Goal: Task Accomplishment & Management: Complete application form

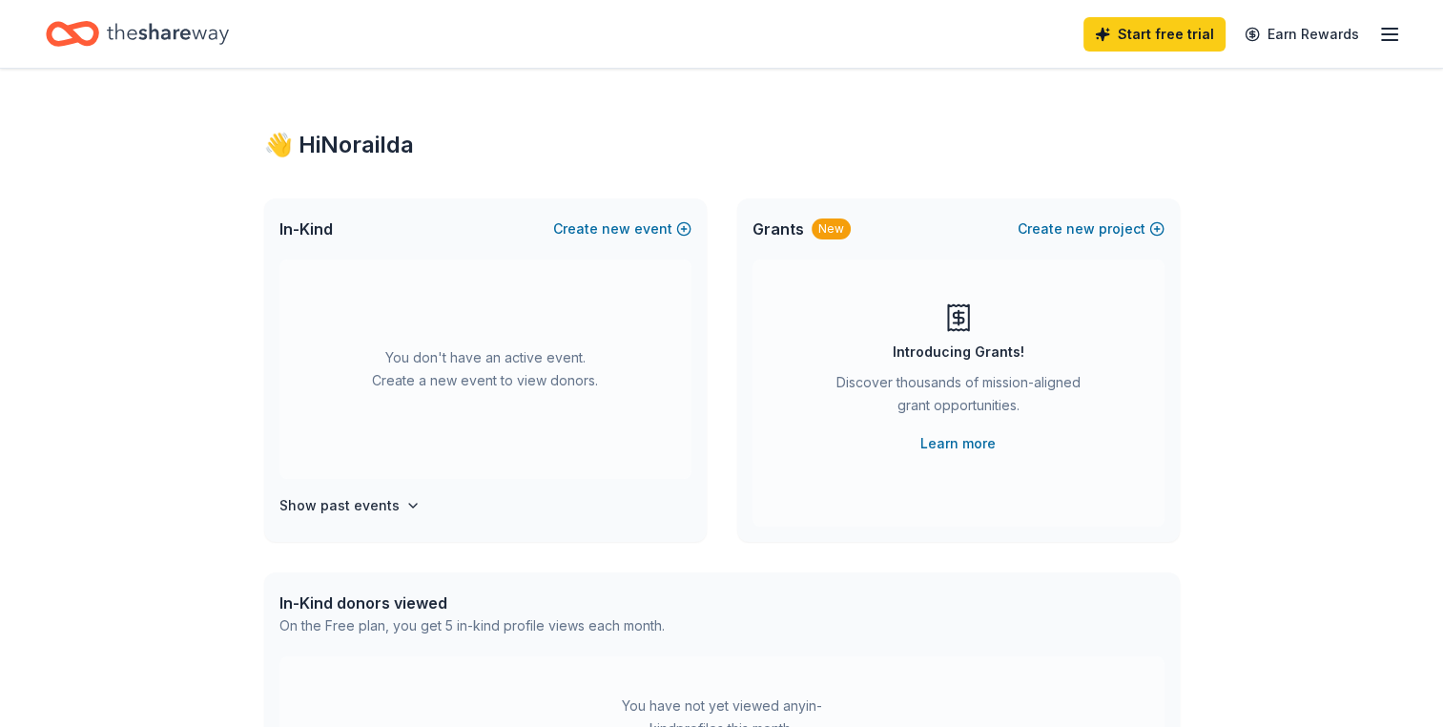
click at [1397, 40] on line "button" at bounding box center [1389, 40] width 15 height 0
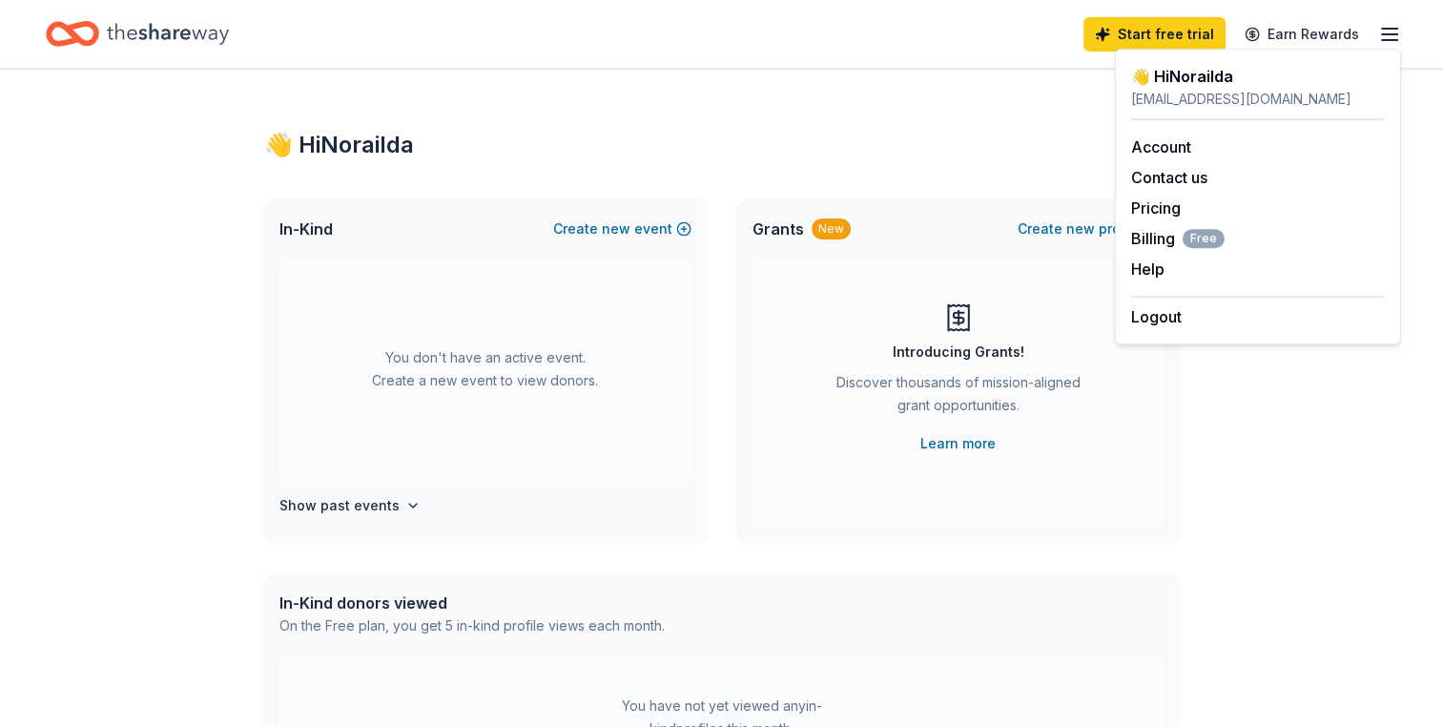
click at [862, 170] on div "👋 Hi [PERSON_NAME] In-Kind Create new event You don't have an active event. Cre…" at bounding box center [722, 626] width 977 height 1114
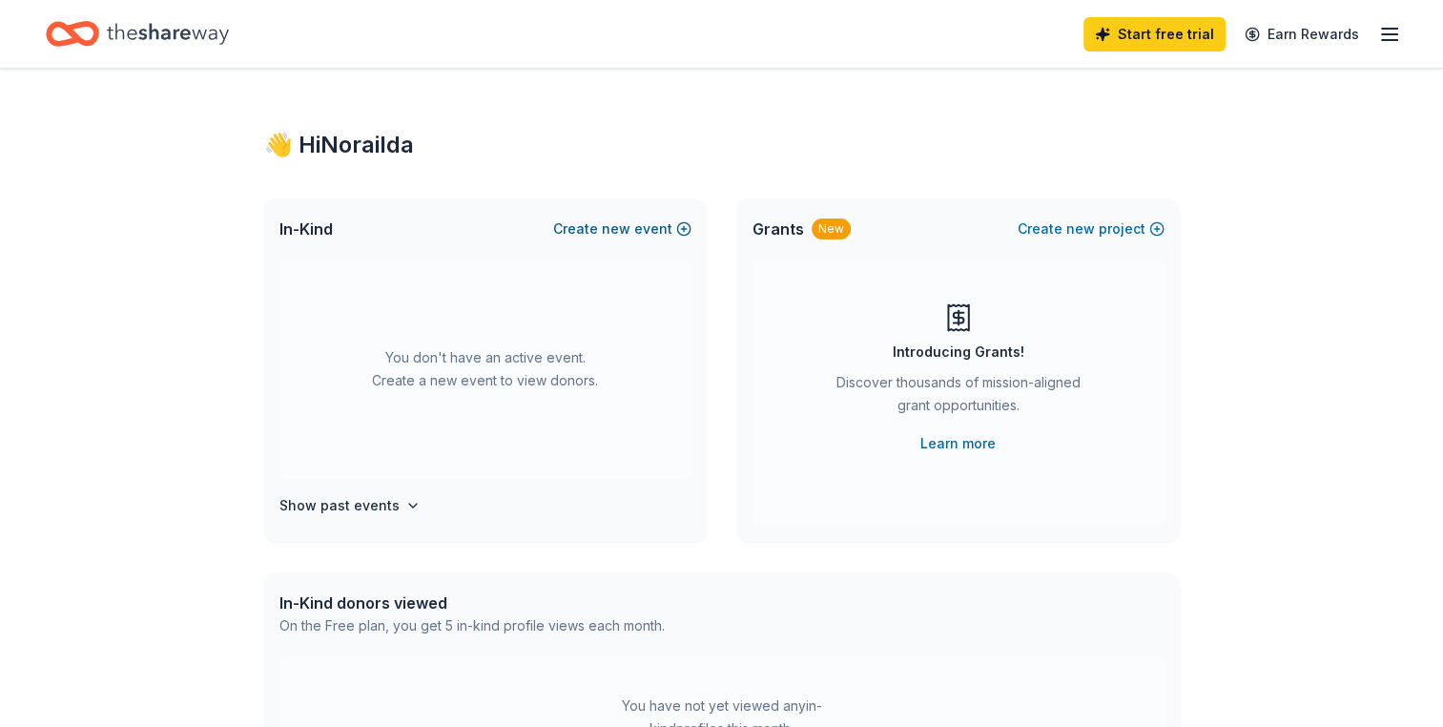
click at [663, 227] on button "Create new event" at bounding box center [622, 228] width 138 height 23
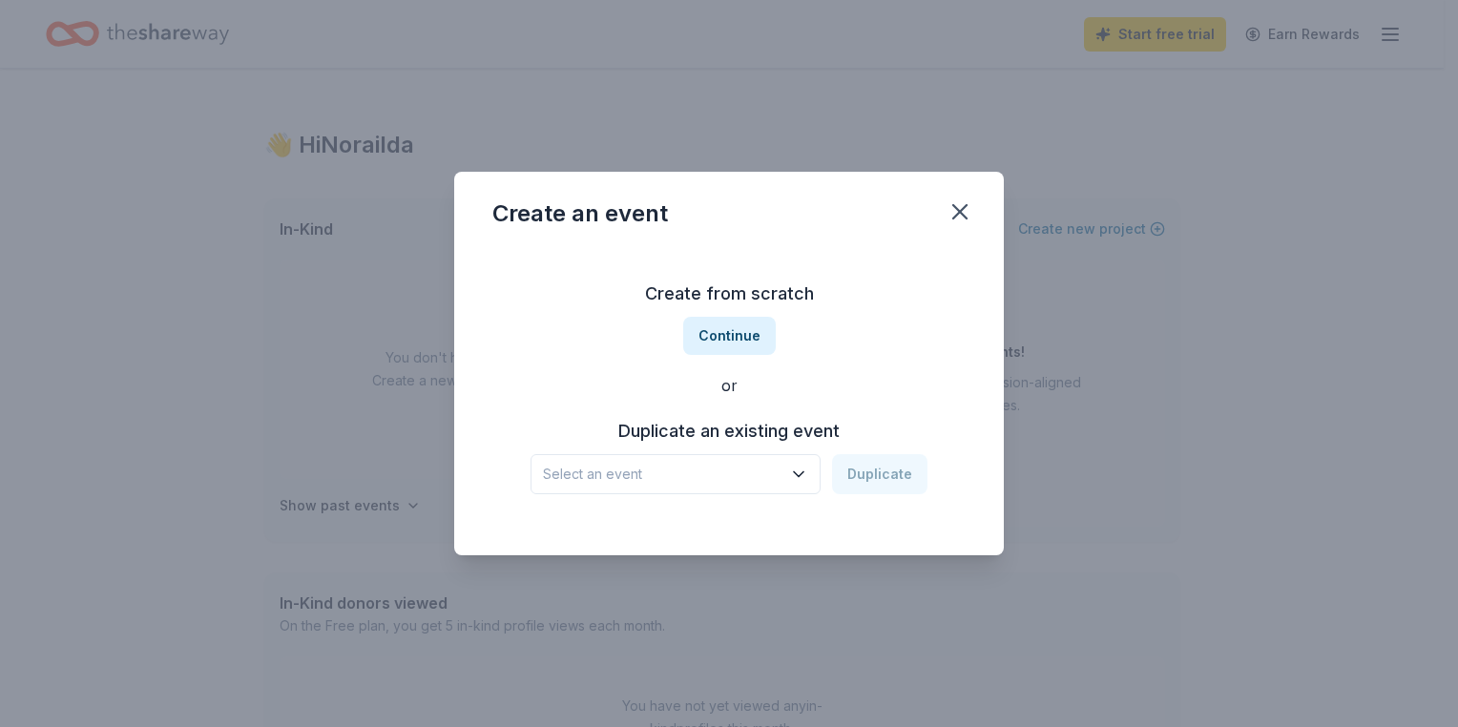
click at [694, 478] on span "Select an event" at bounding box center [662, 474] width 238 height 23
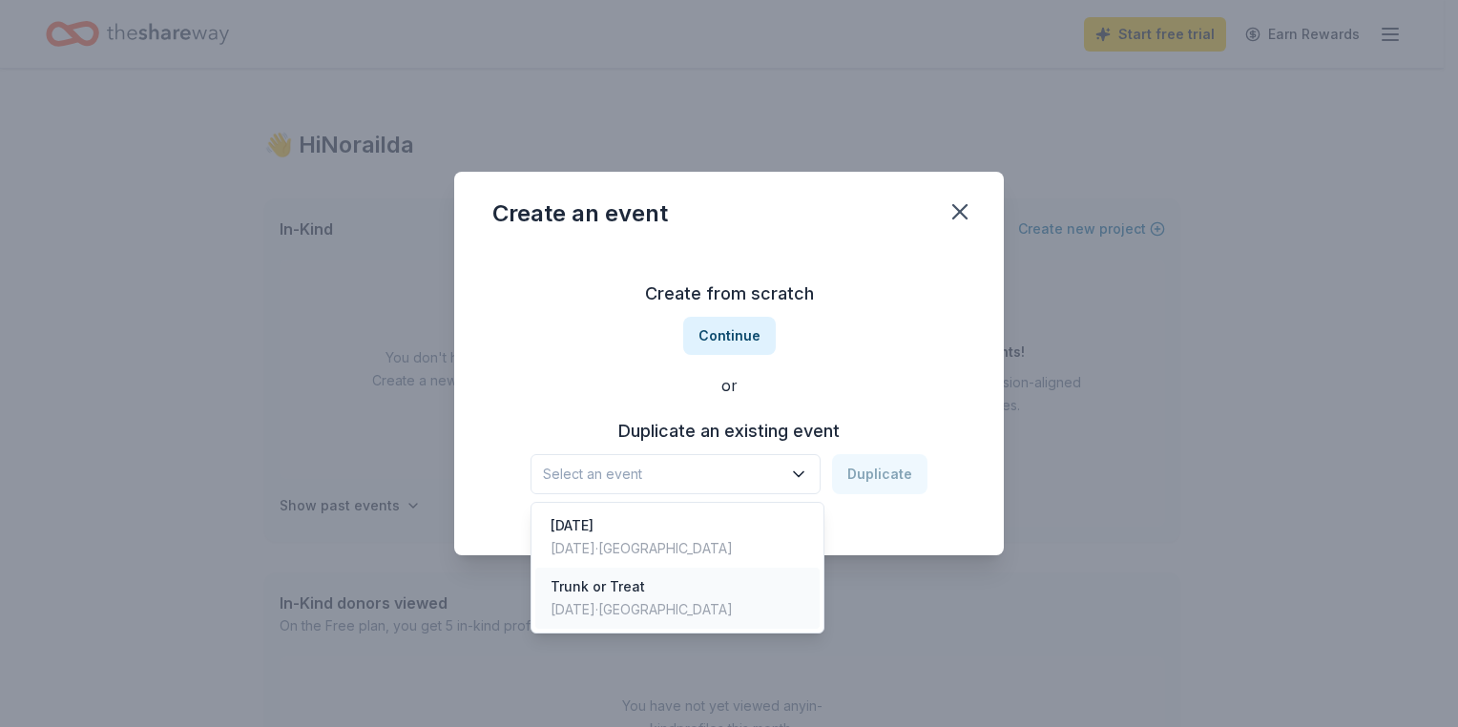
click at [670, 594] on div "Trunk or Treat Oct 25, 2024 · TX" at bounding box center [677, 598] width 284 height 61
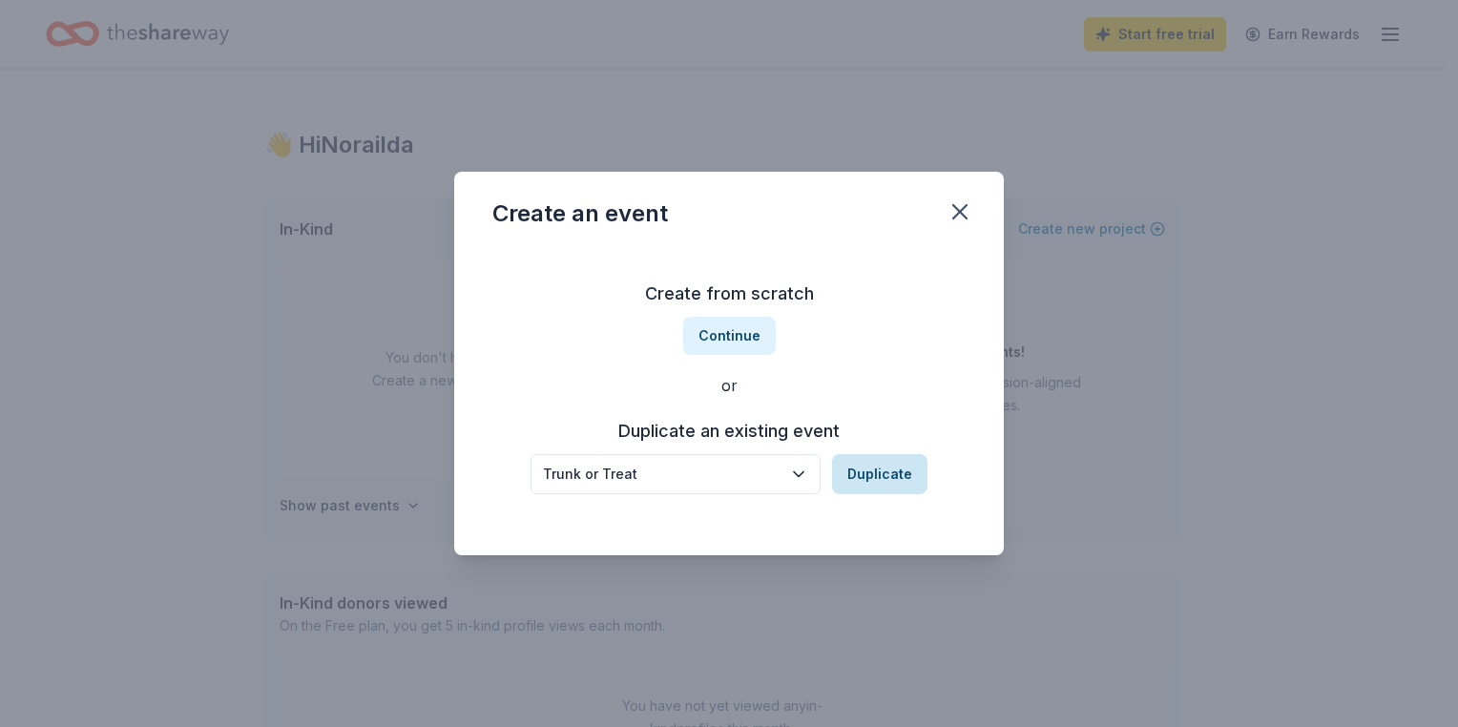
click at [891, 484] on button "Duplicate" at bounding box center [879, 474] width 95 height 40
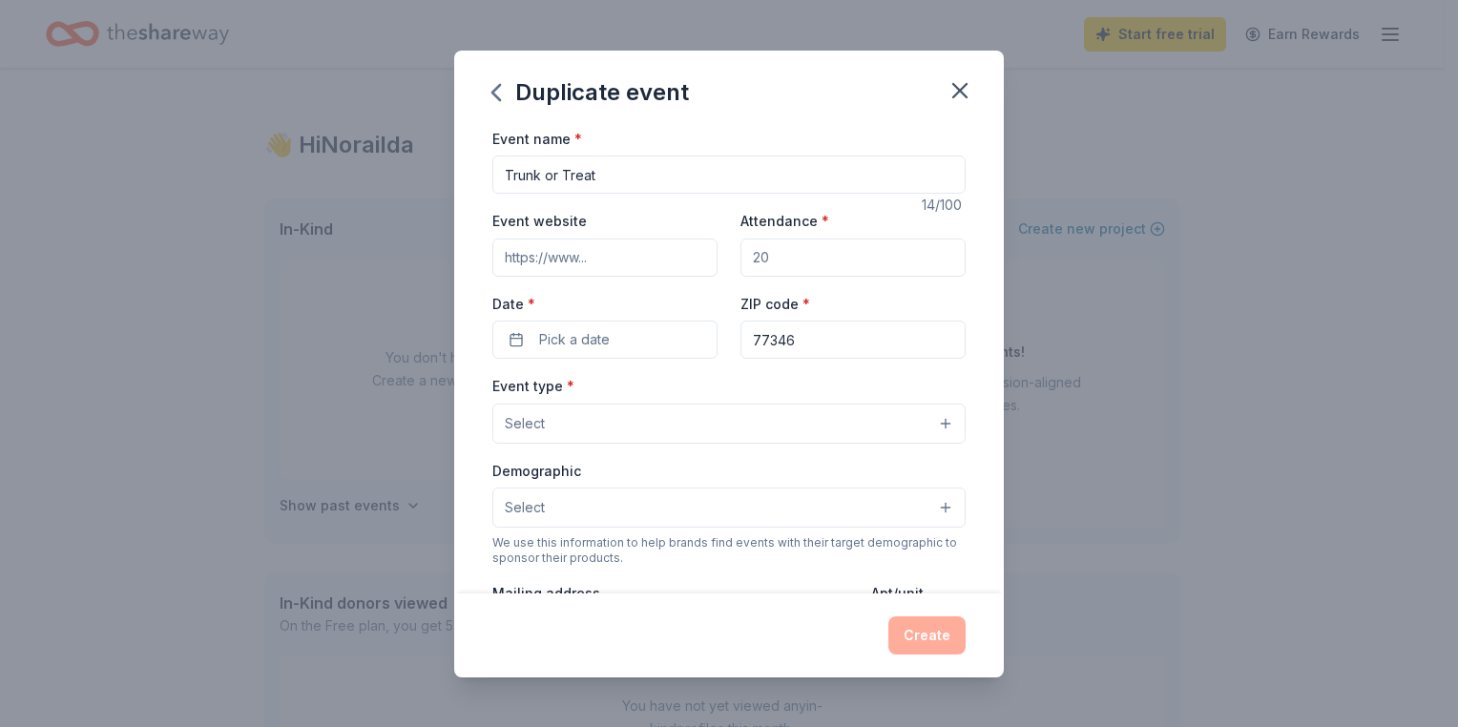
click at [825, 269] on input "Attendance *" at bounding box center [852, 257] width 225 height 38
type input "250"
click at [650, 268] on input "Event website" at bounding box center [604, 257] width 225 height 38
click at [603, 261] on input "Event website" at bounding box center [604, 257] width 225 height 38
click at [609, 334] on button "Pick a date" at bounding box center [604, 339] width 225 height 38
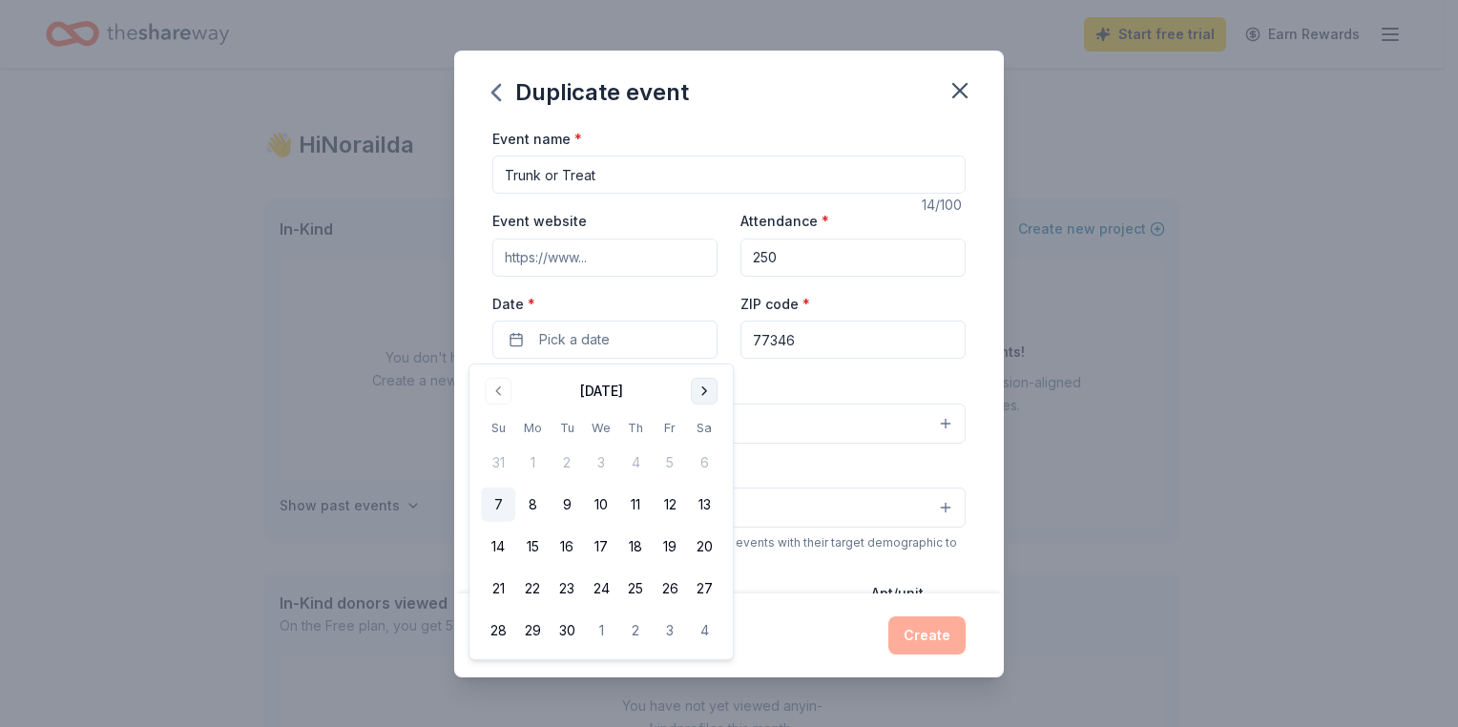
click at [707, 387] on button "Go to next month" at bounding box center [704, 391] width 27 height 27
click at [669, 579] on button "24" at bounding box center [669, 588] width 34 height 34
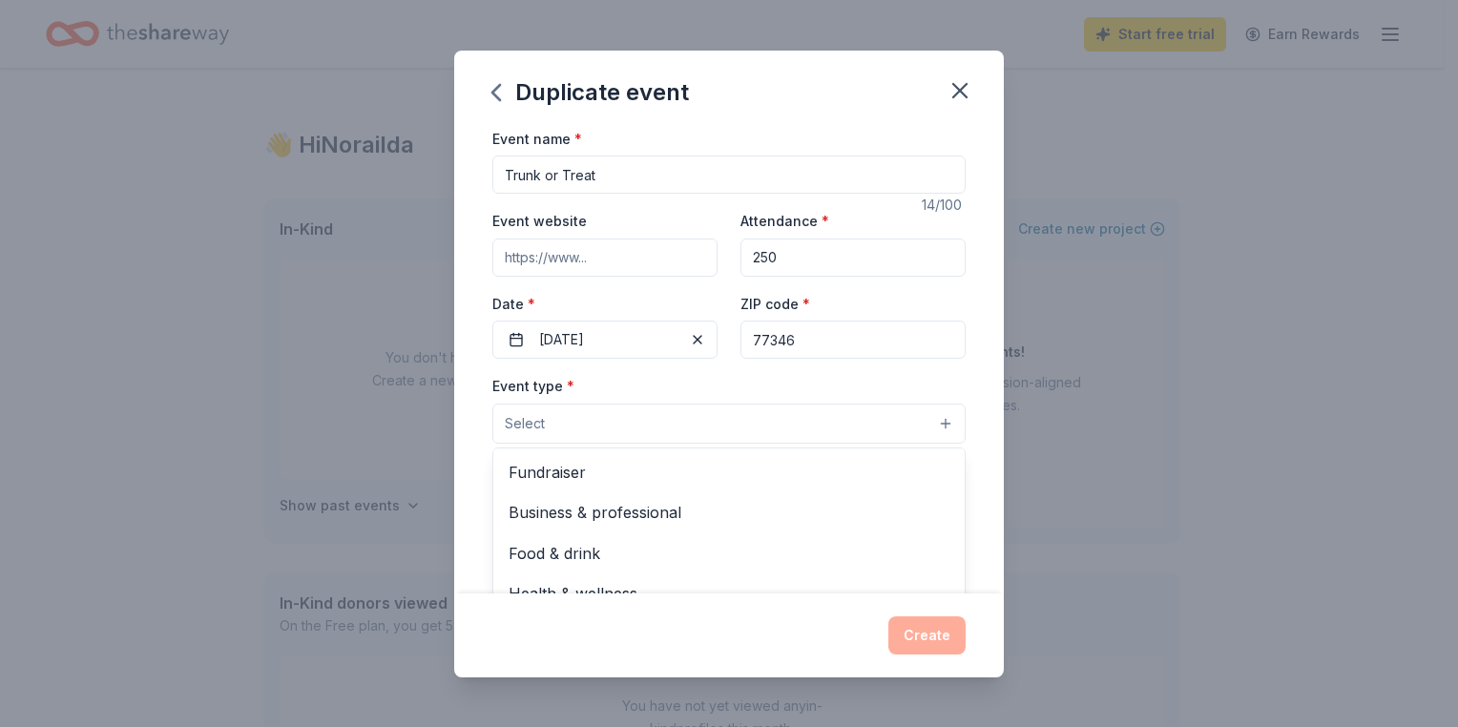
click at [767, 433] on button "Select" at bounding box center [728, 423] width 473 height 40
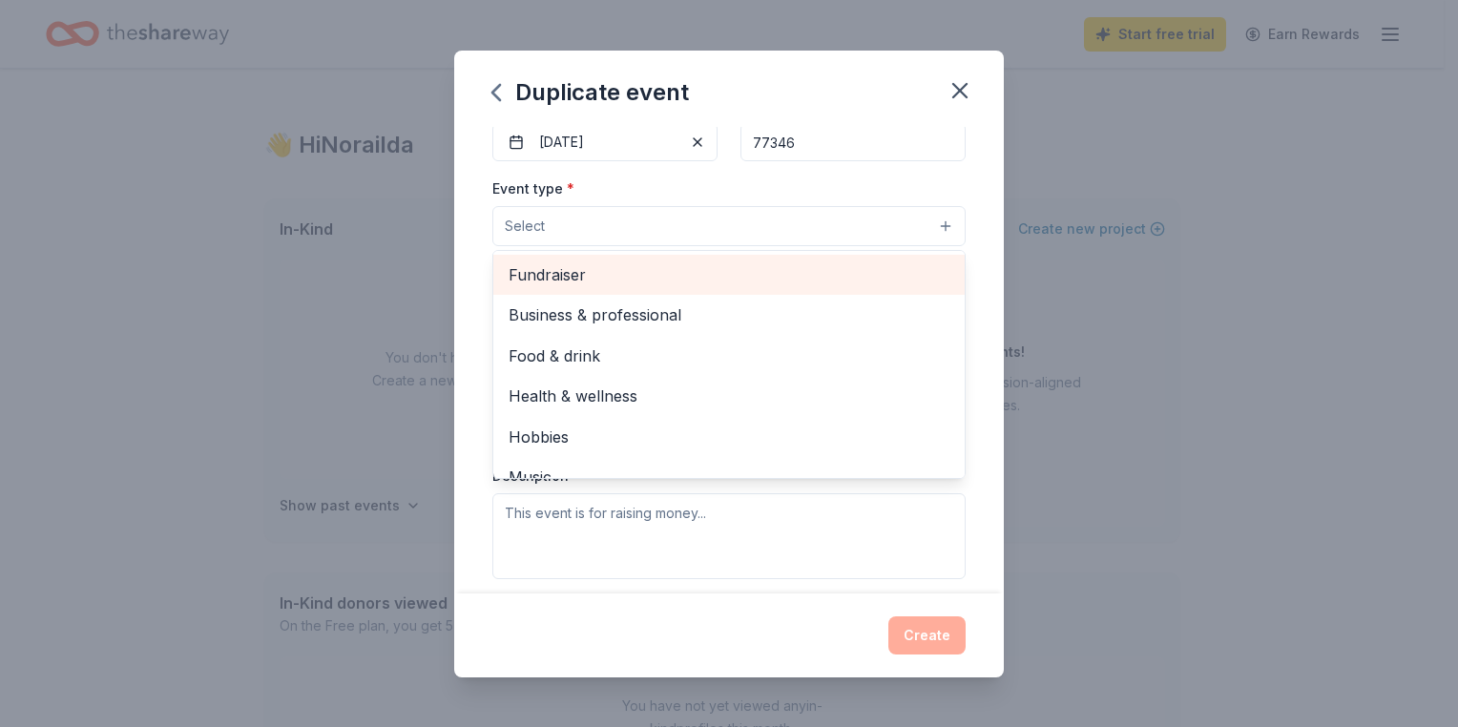
click at [736, 268] on span "Fundraiser" at bounding box center [728, 274] width 441 height 25
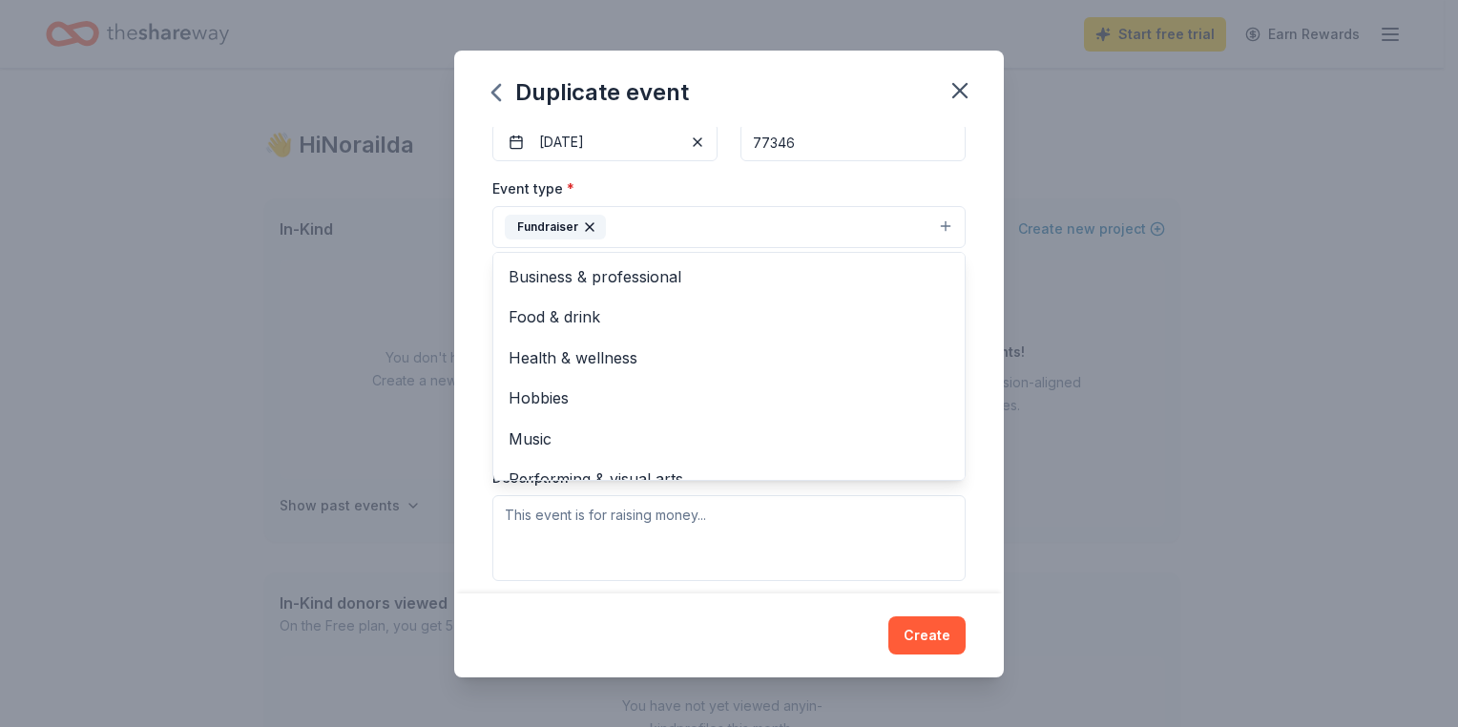
click at [974, 204] on div "Event name * Trunk or Treat 14 /100 Event website Attendance * 250 Date * 10/24…" at bounding box center [728, 360] width 549 height 466
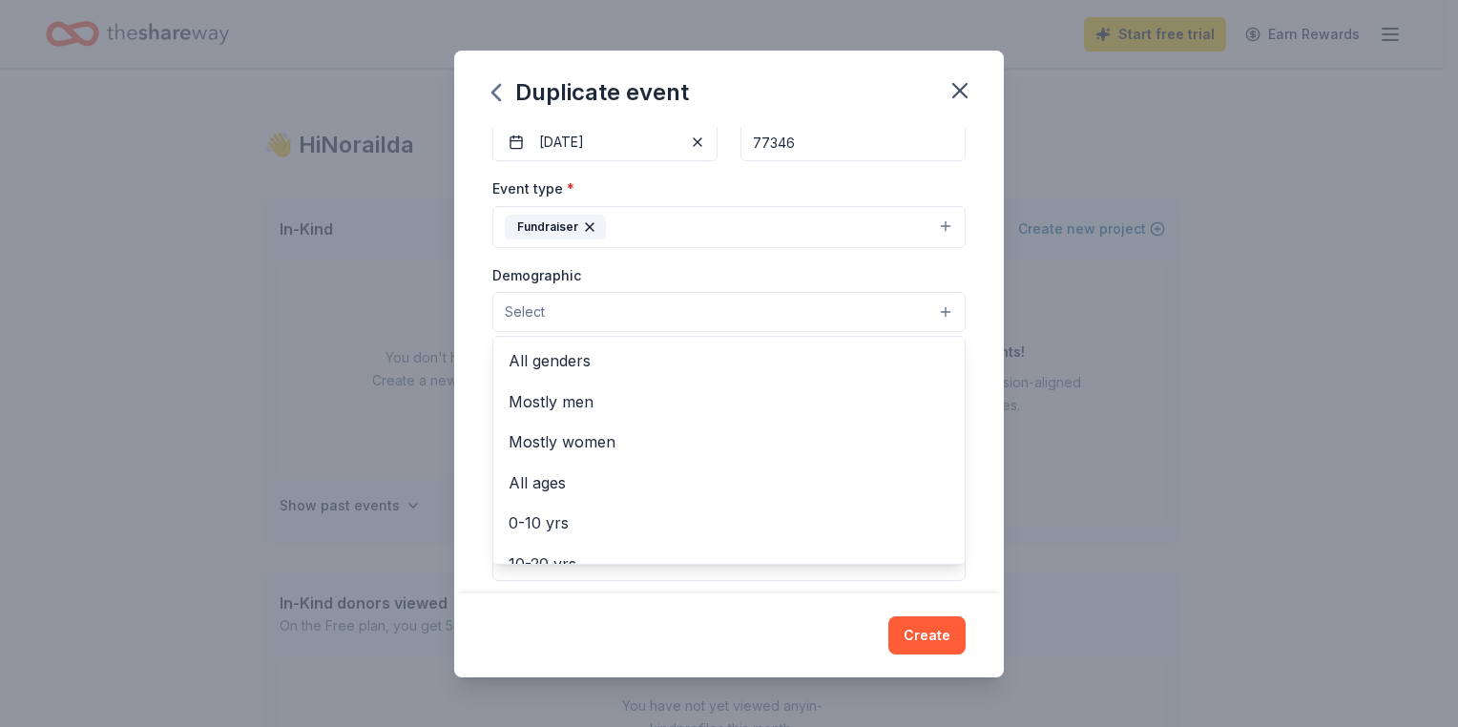
click at [929, 315] on button "Select" at bounding box center [728, 312] width 473 height 40
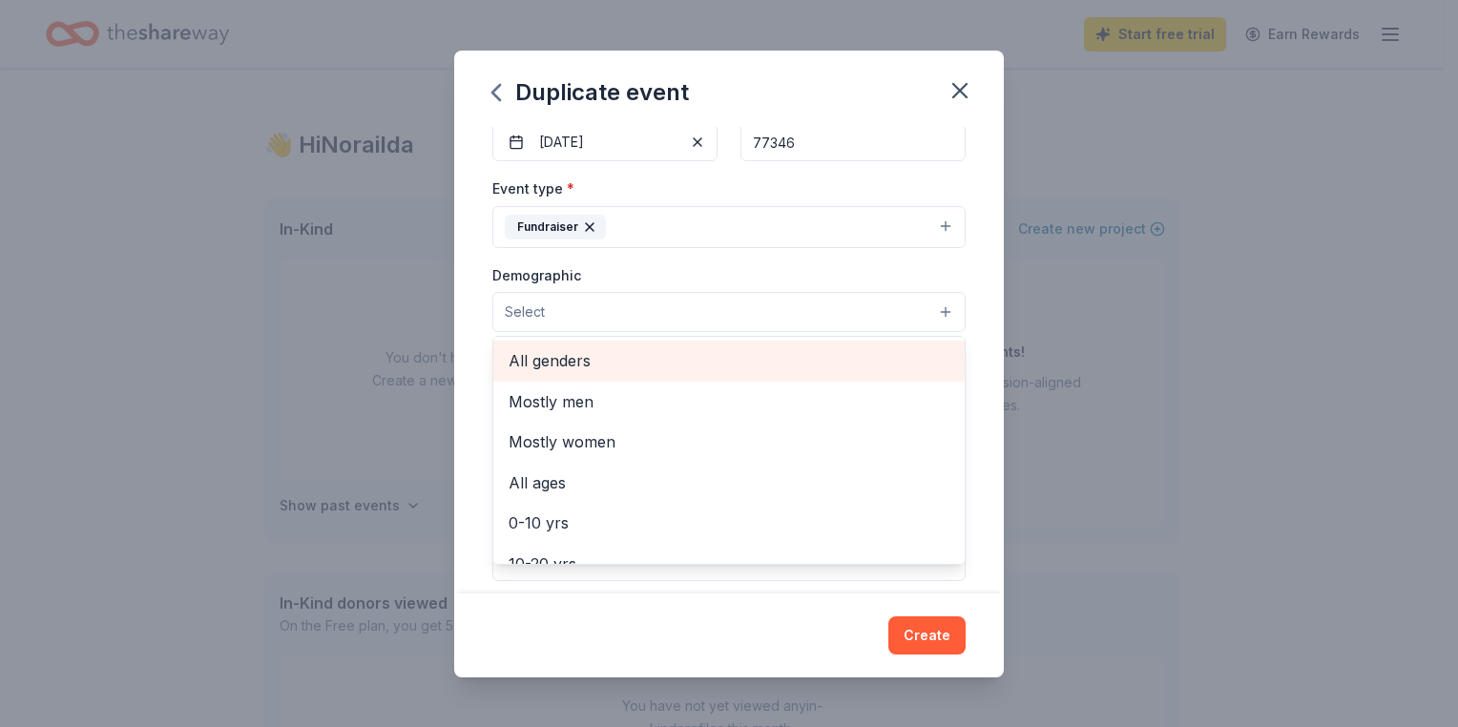
click at [685, 379] on div "All genders" at bounding box center [728, 361] width 471 height 40
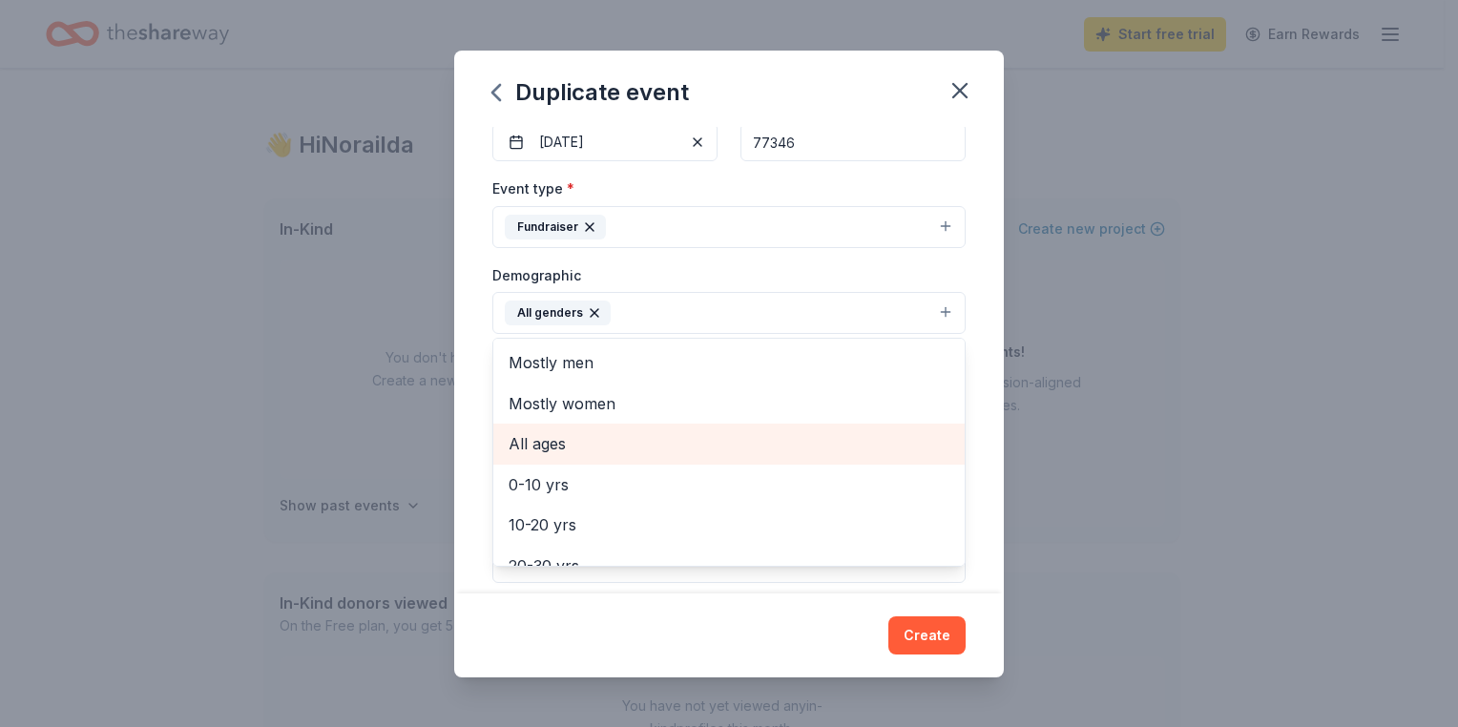
click at [752, 445] on span "All ages" at bounding box center [728, 443] width 441 height 25
click at [752, 445] on span "0-10 yrs" at bounding box center [728, 443] width 441 height 25
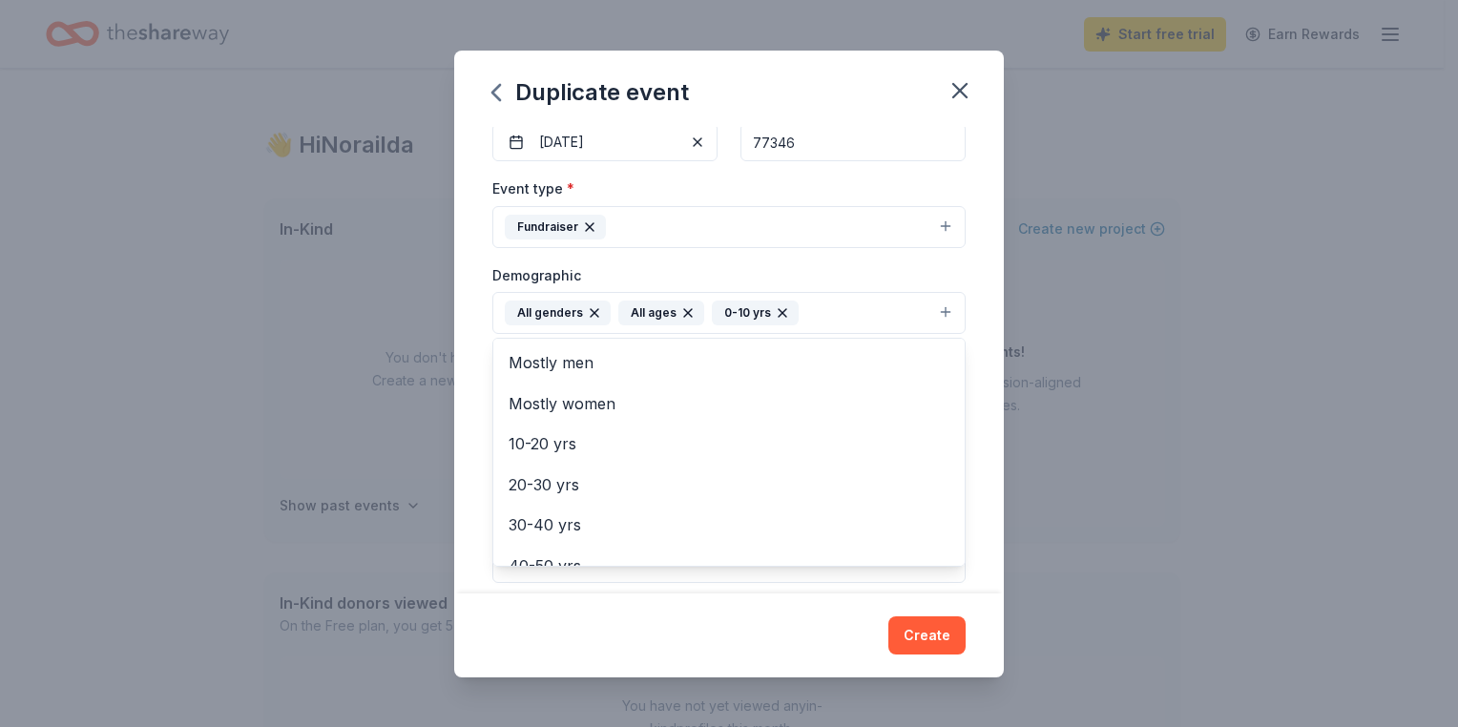
click at [981, 362] on div "Event name * Trunk or Treat 14 /100 Event website Attendance * 250 Date * 10/24…" at bounding box center [728, 360] width 549 height 466
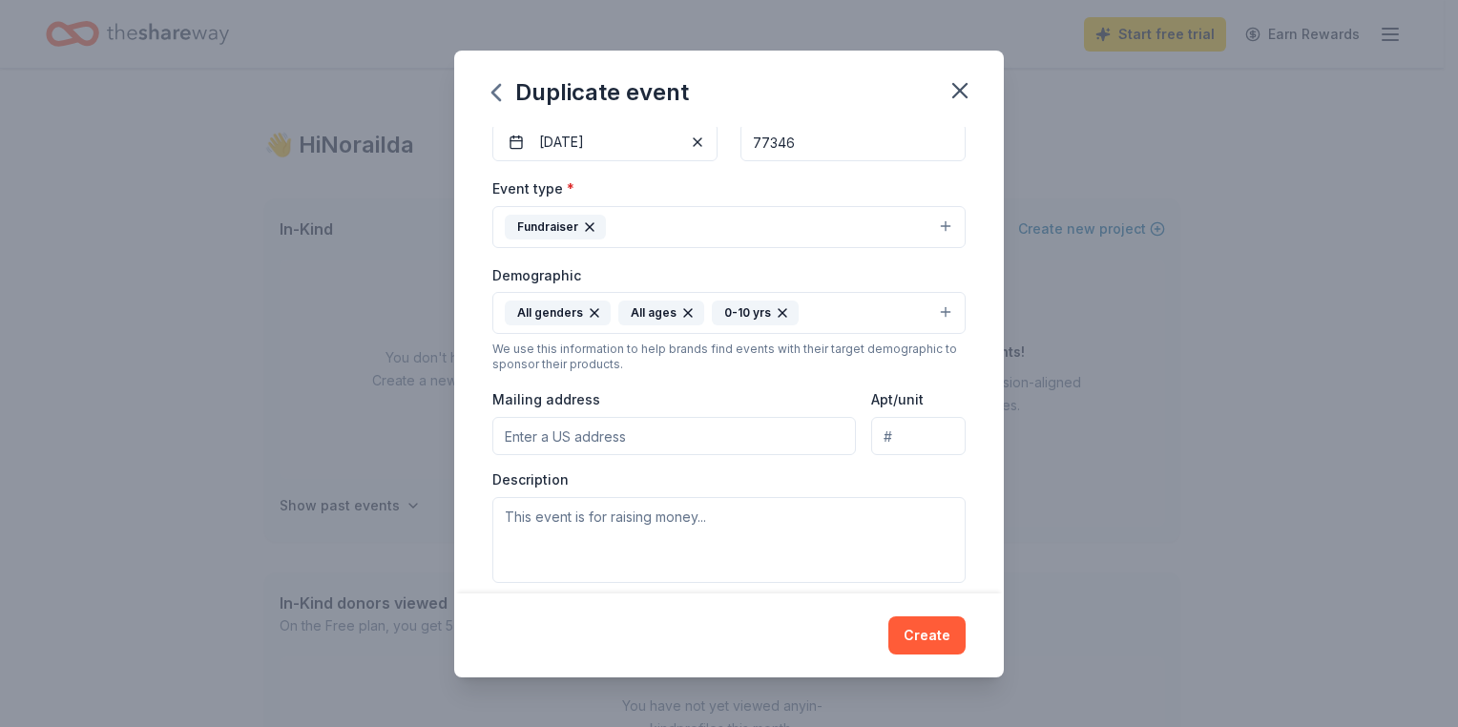
click at [923, 305] on button "All genders All ages 0-10 yrs" at bounding box center [728, 313] width 473 height 42
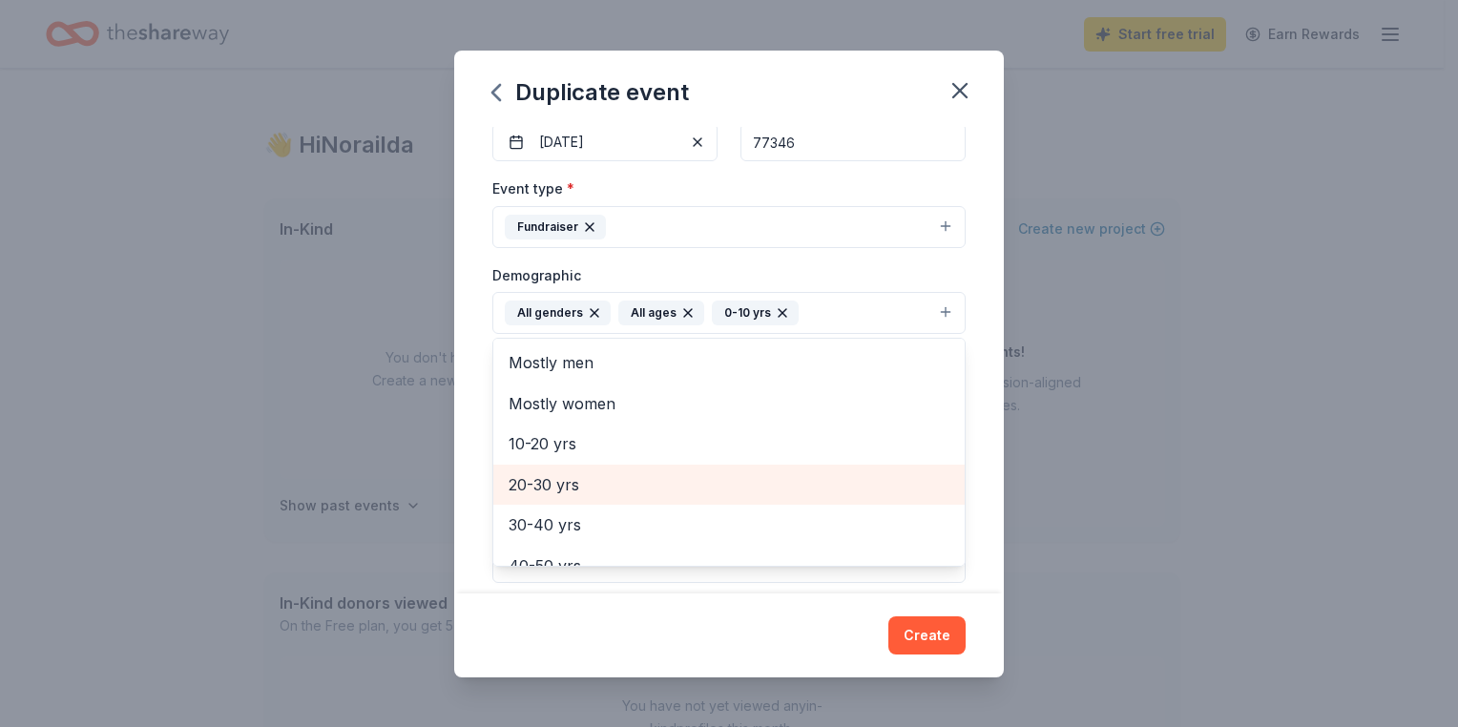
click at [643, 483] on span "20-30 yrs" at bounding box center [728, 484] width 441 height 25
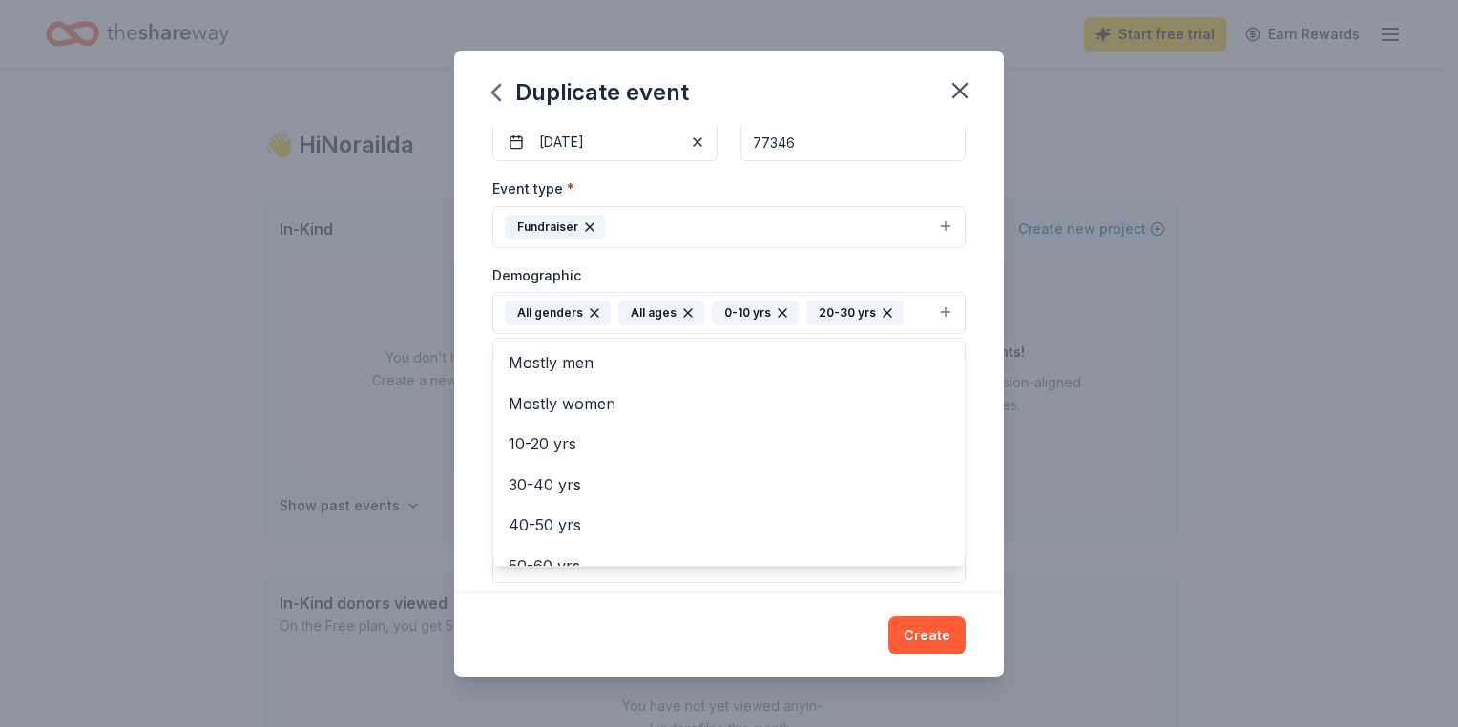
click at [963, 341] on div "Event name * Trunk or Treat 14 /100 Event website Attendance * 250 Date * 10/24…" at bounding box center [728, 360] width 549 height 466
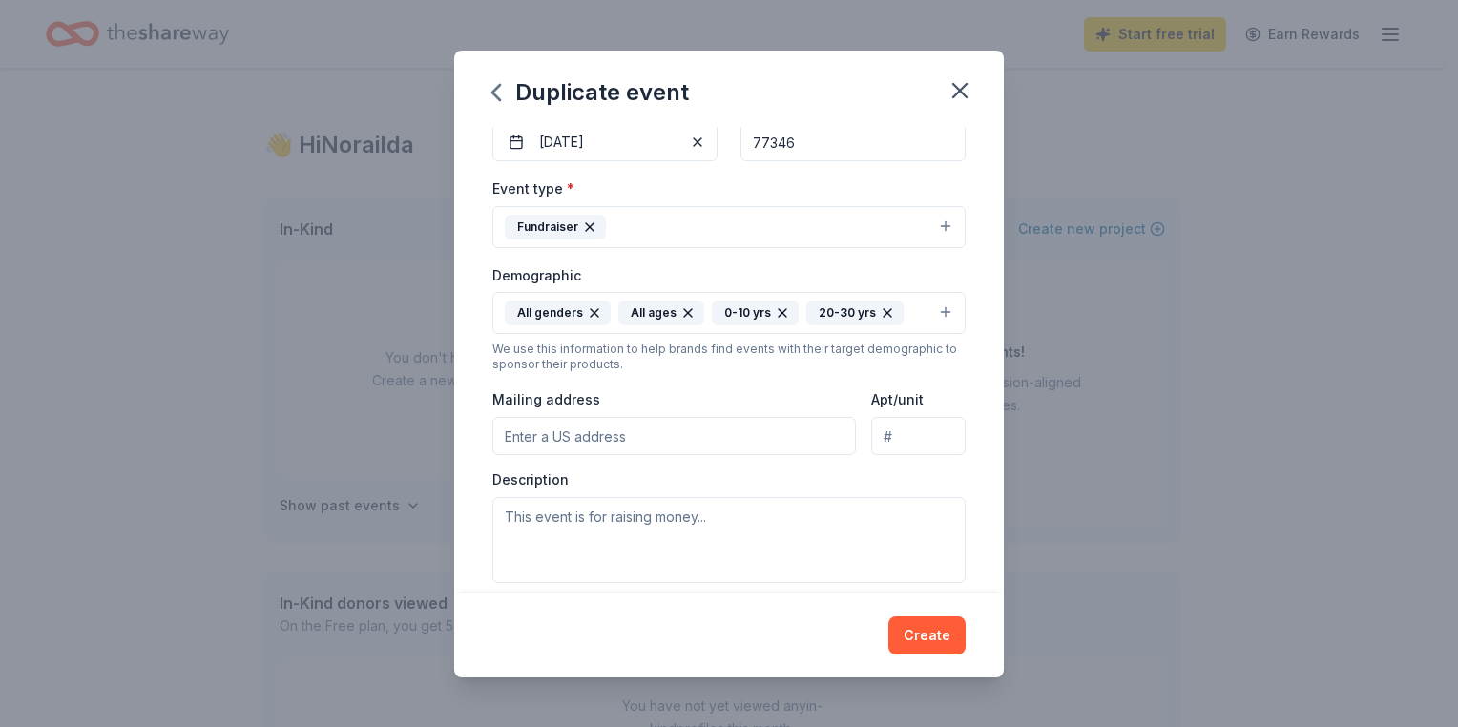
click at [644, 444] on input "Mailing address" at bounding box center [673, 436] width 363 height 38
type input "6400 Kingwood Glen Drive, Humble, TX, USA"
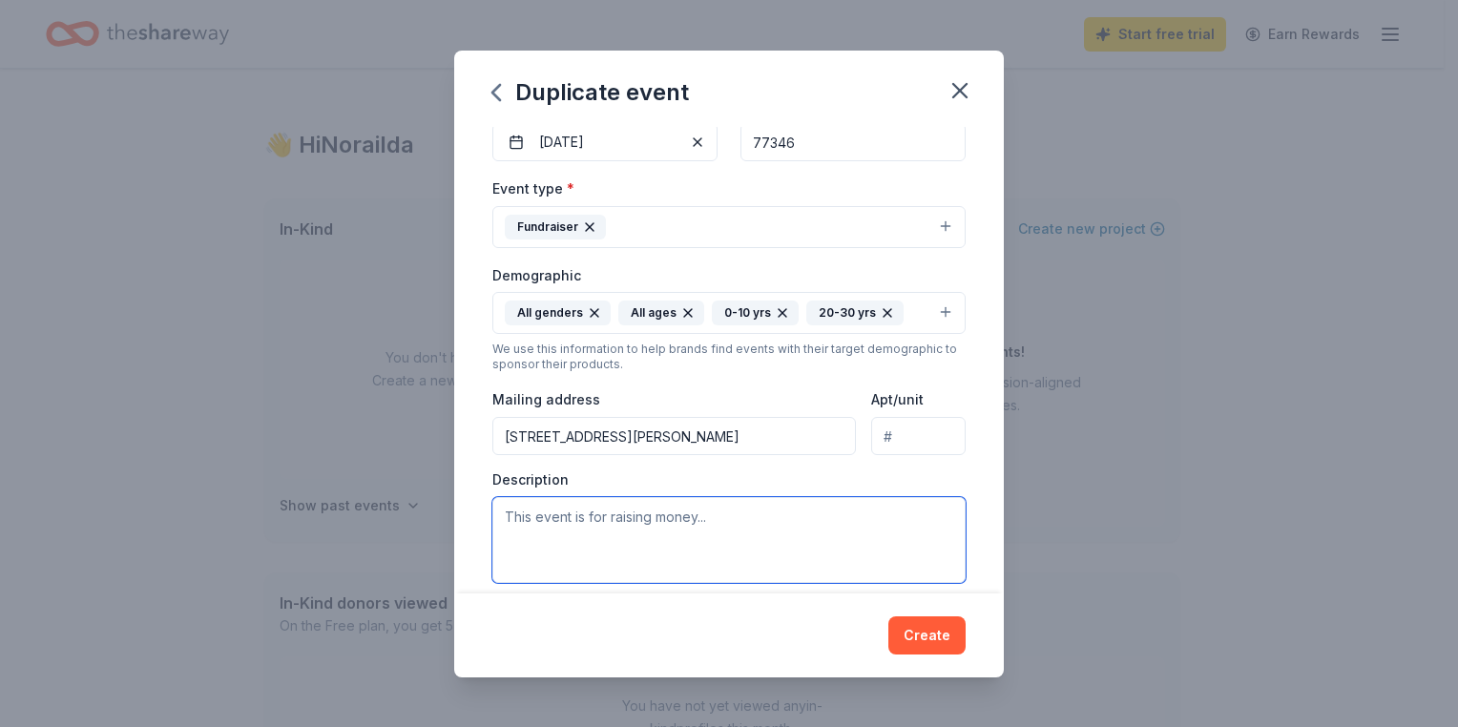
click at [630, 525] on textarea at bounding box center [728, 540] width 473 height 86
click at [617, 525] on textarea at bounding box center [728, 540] width 473 height 86
paste textarea "Oak Forest Elementary PTO’s Trunk or Treat is a family-friendly event with cand…"
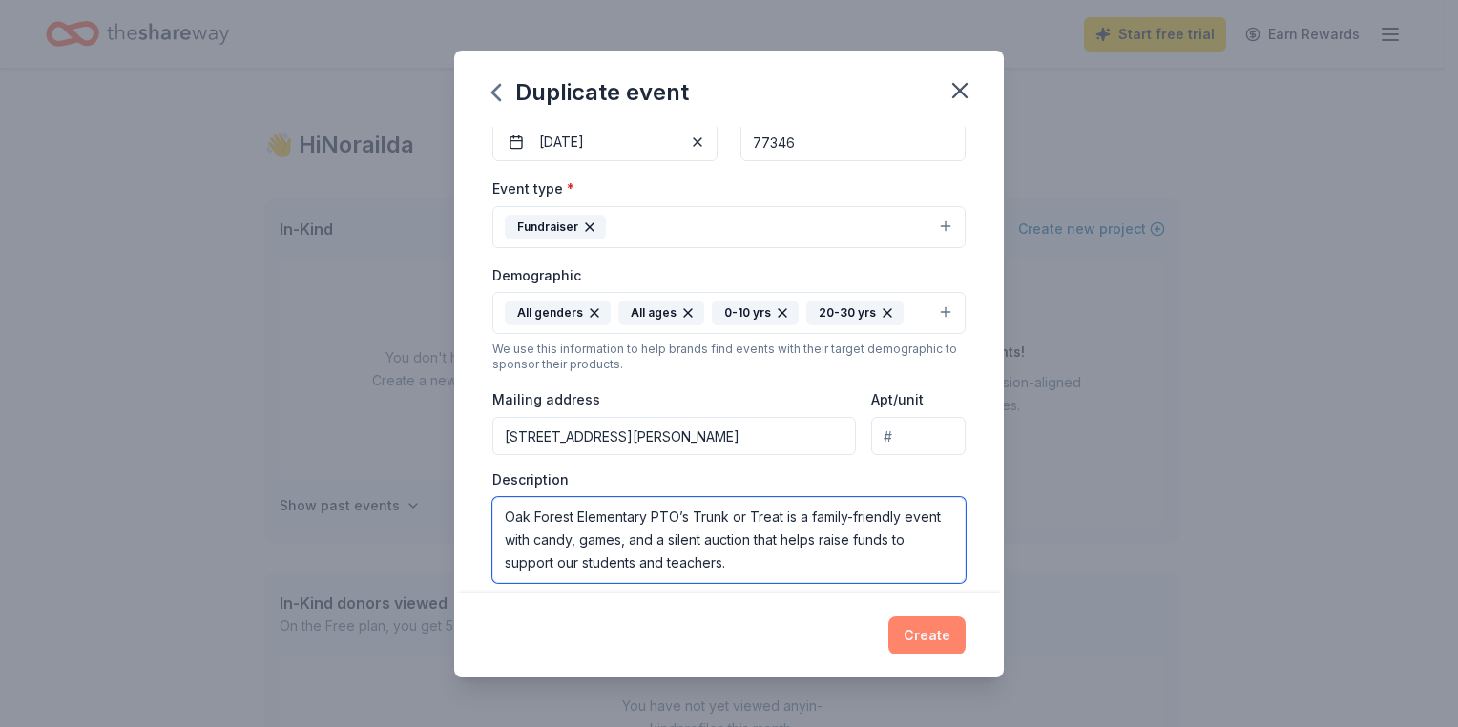
type textarea "Oak Forest Elementary PTO’s Trunk or Treat is a family-friendly event with cand…"
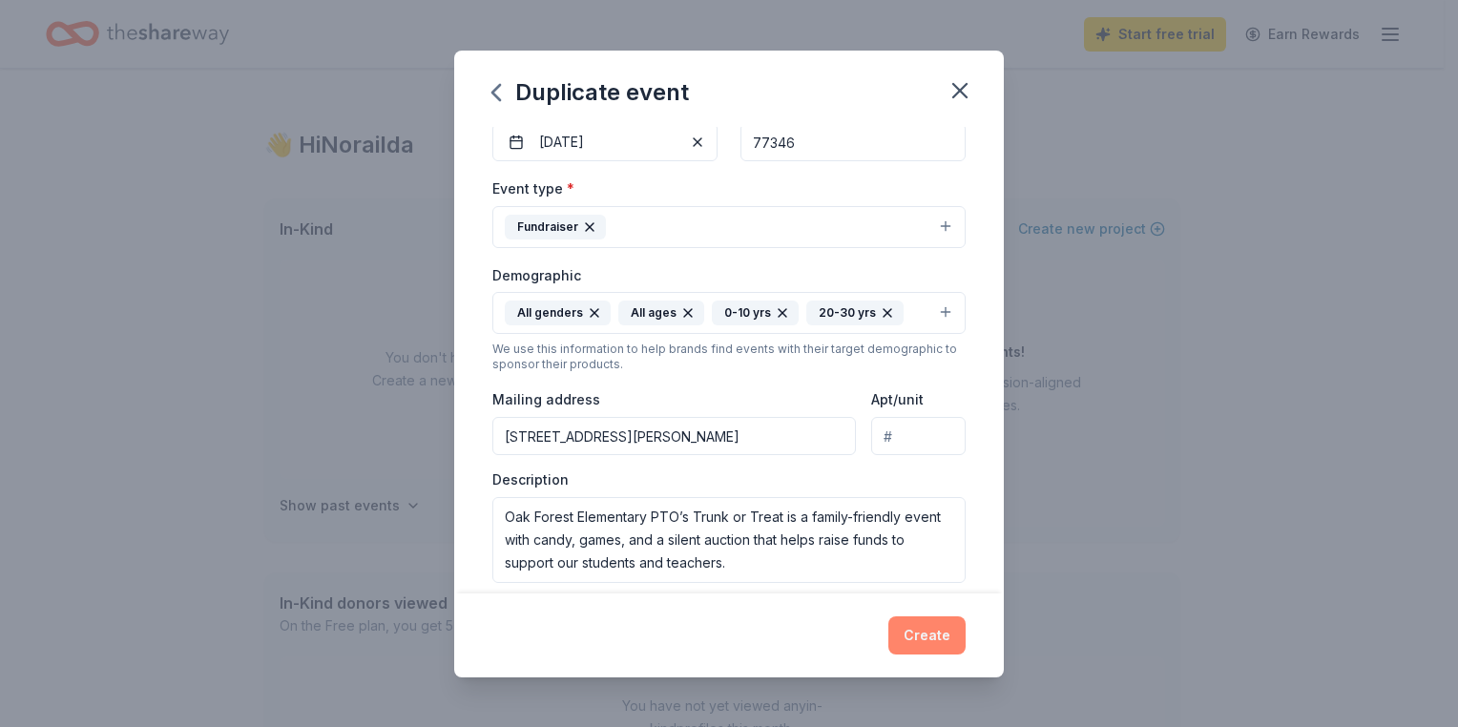
click at [933, 641] on button "Create" at bounding box center [926, 635] width 77 height 38
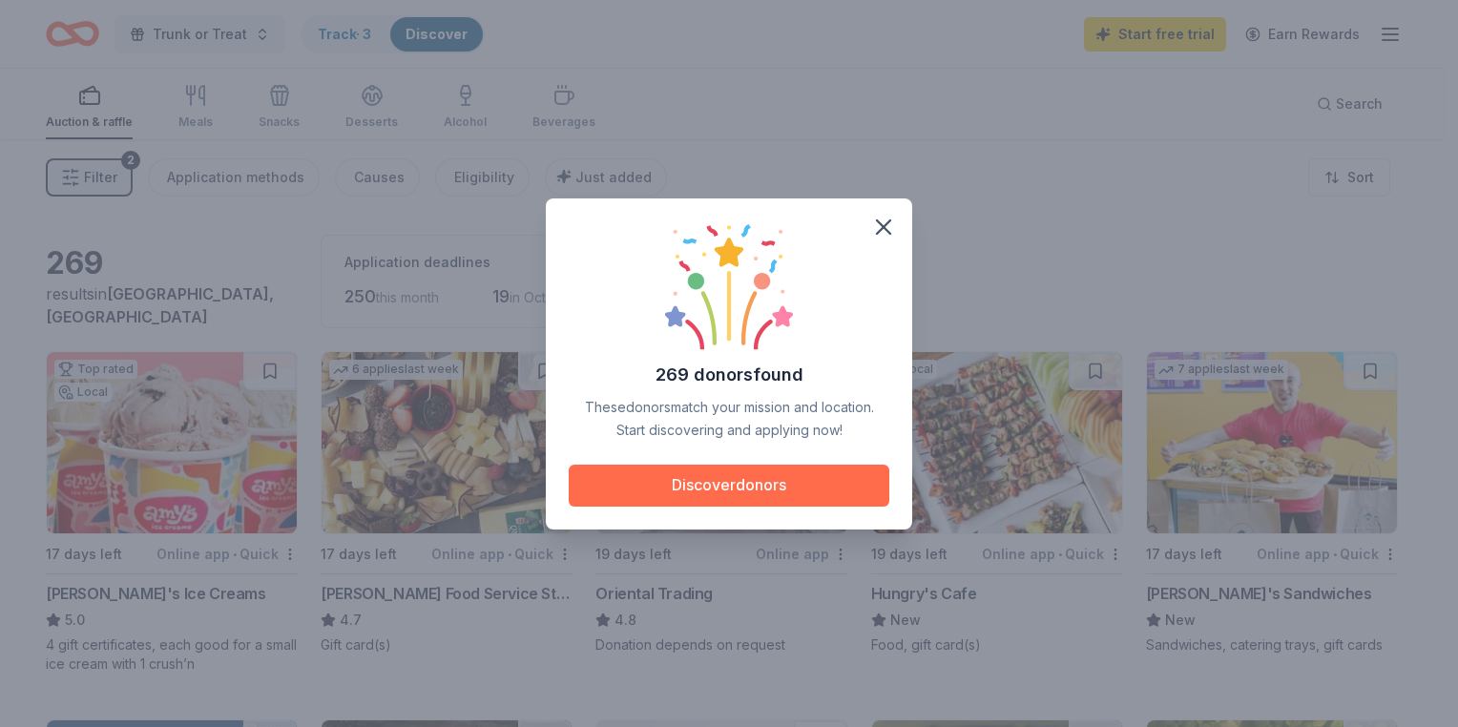
click at [744, 494] on button "Discover donors" at bounding box center [729, 486] width 320 height 42
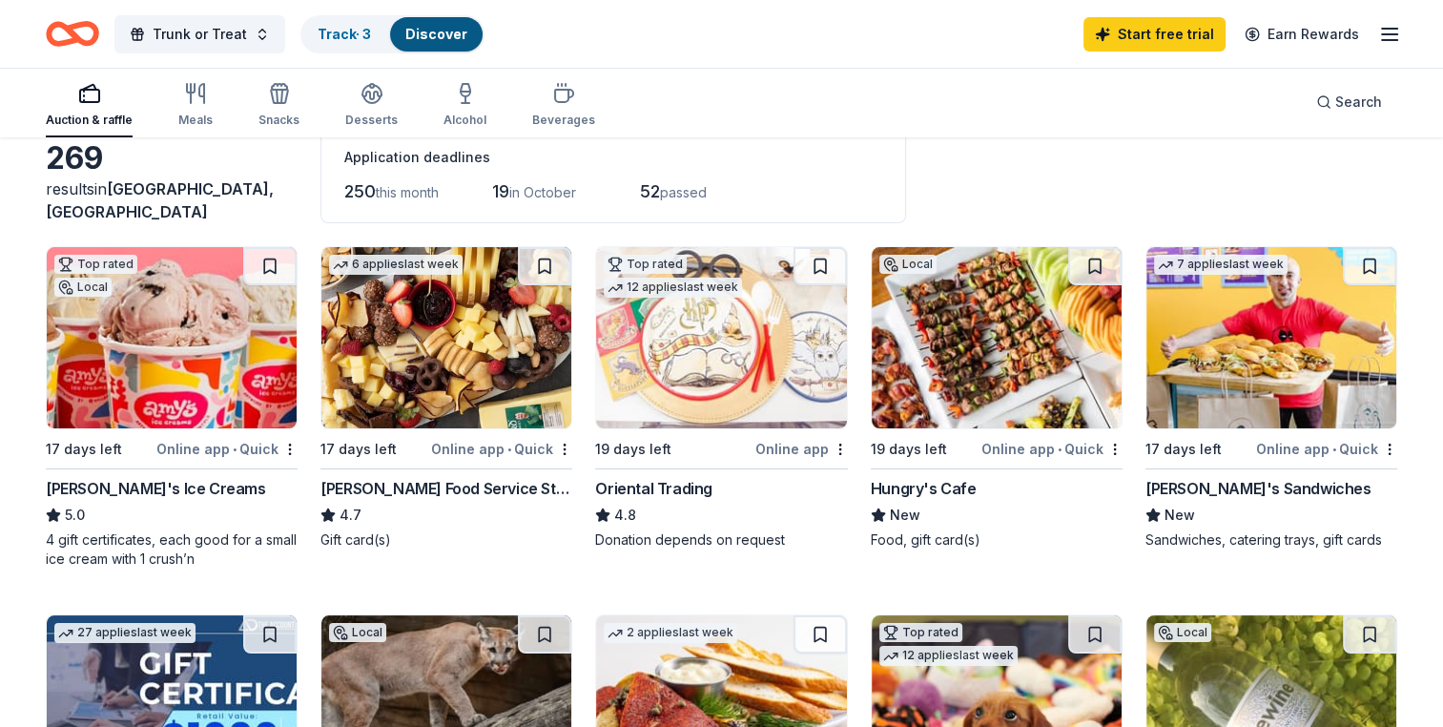
scroll to position [103, 0]
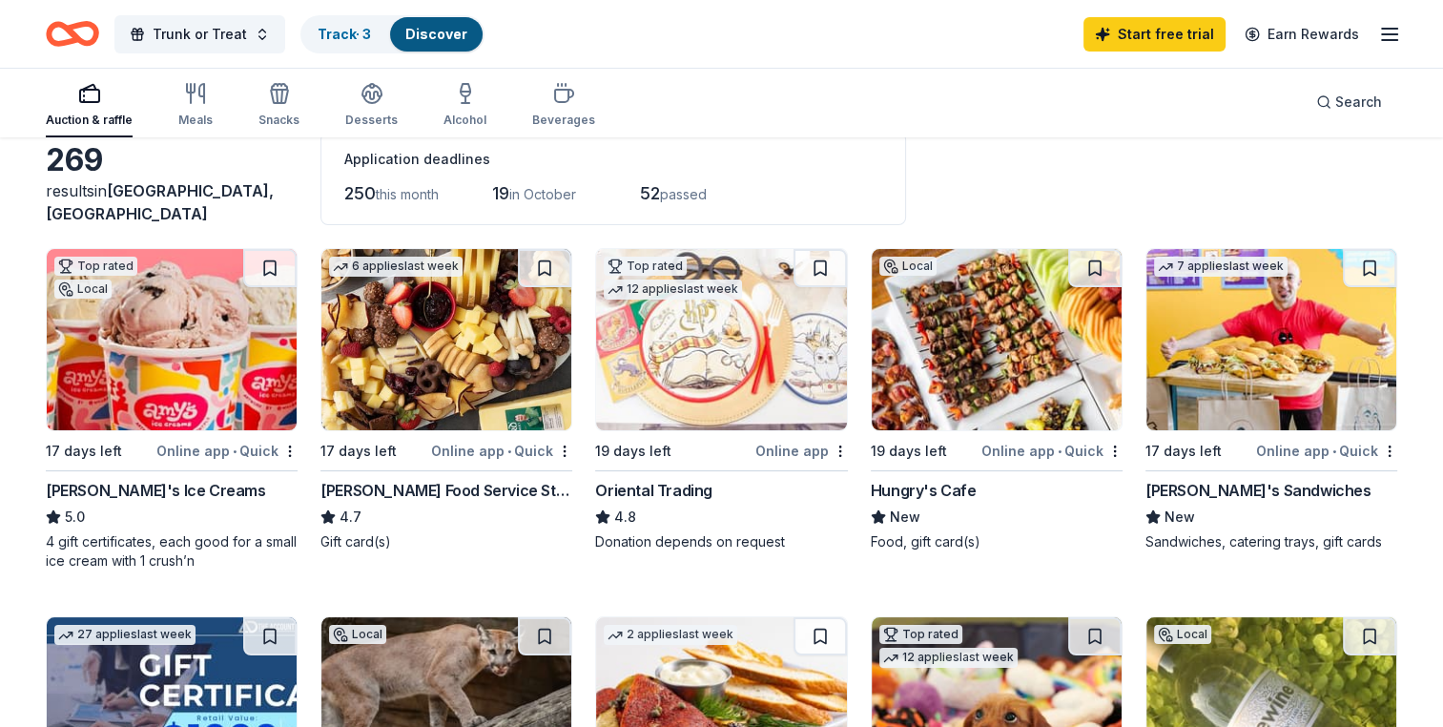
click at [445, 494] on div "Gordon Food Service Store" at bounding box center [446, 490] width 252 height 23
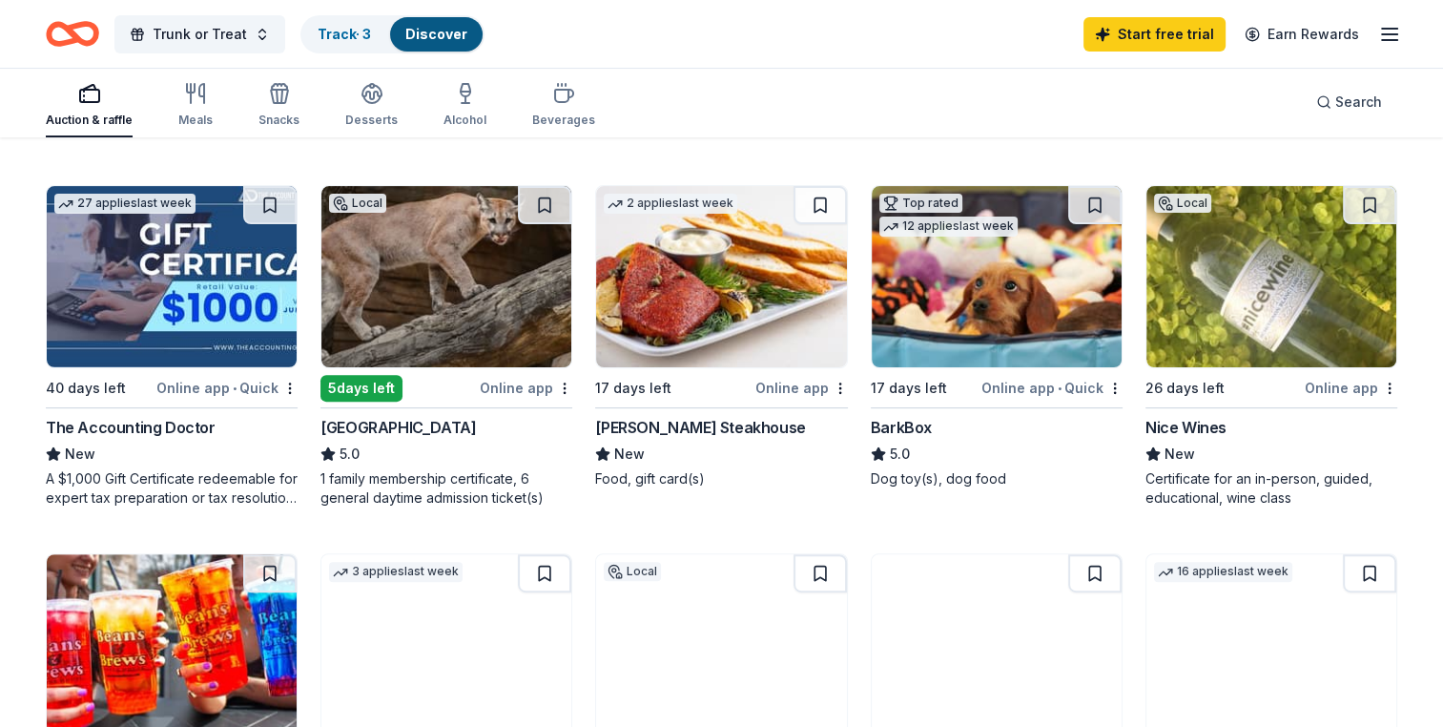
scroll to position [538, 0]
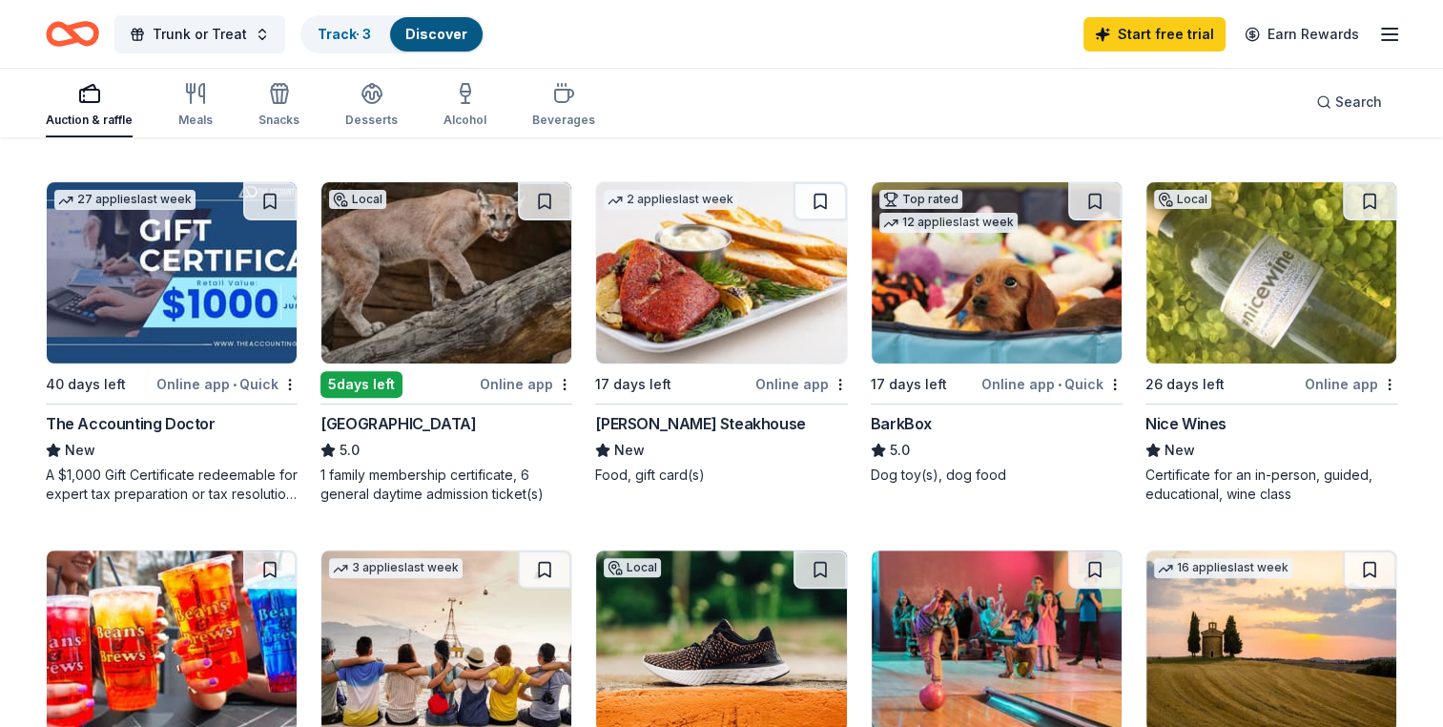
click at [530, 253] on img at bounding box center [446, 272] width 250 height 181
click at [776, 305] on img at bounding box center [721, 272] width 250 height 181
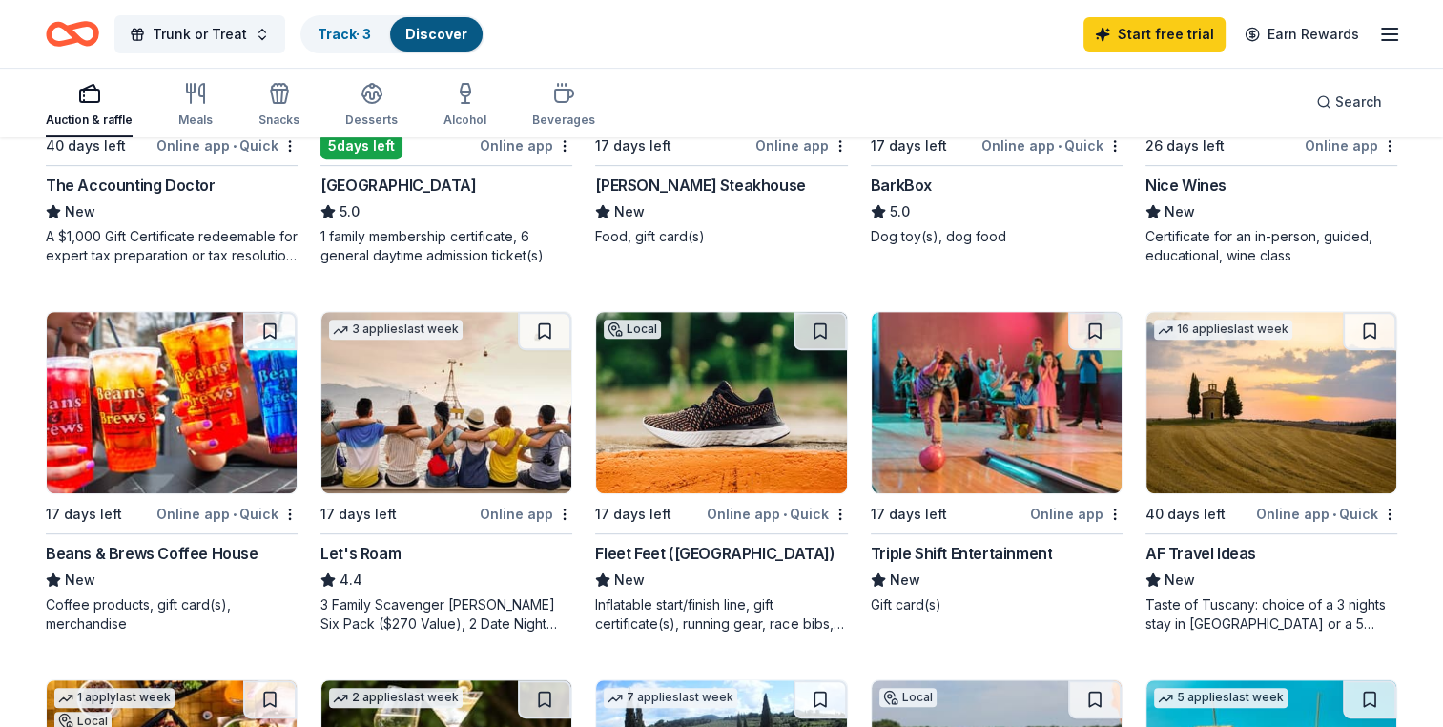
scroll to position [738, 0]
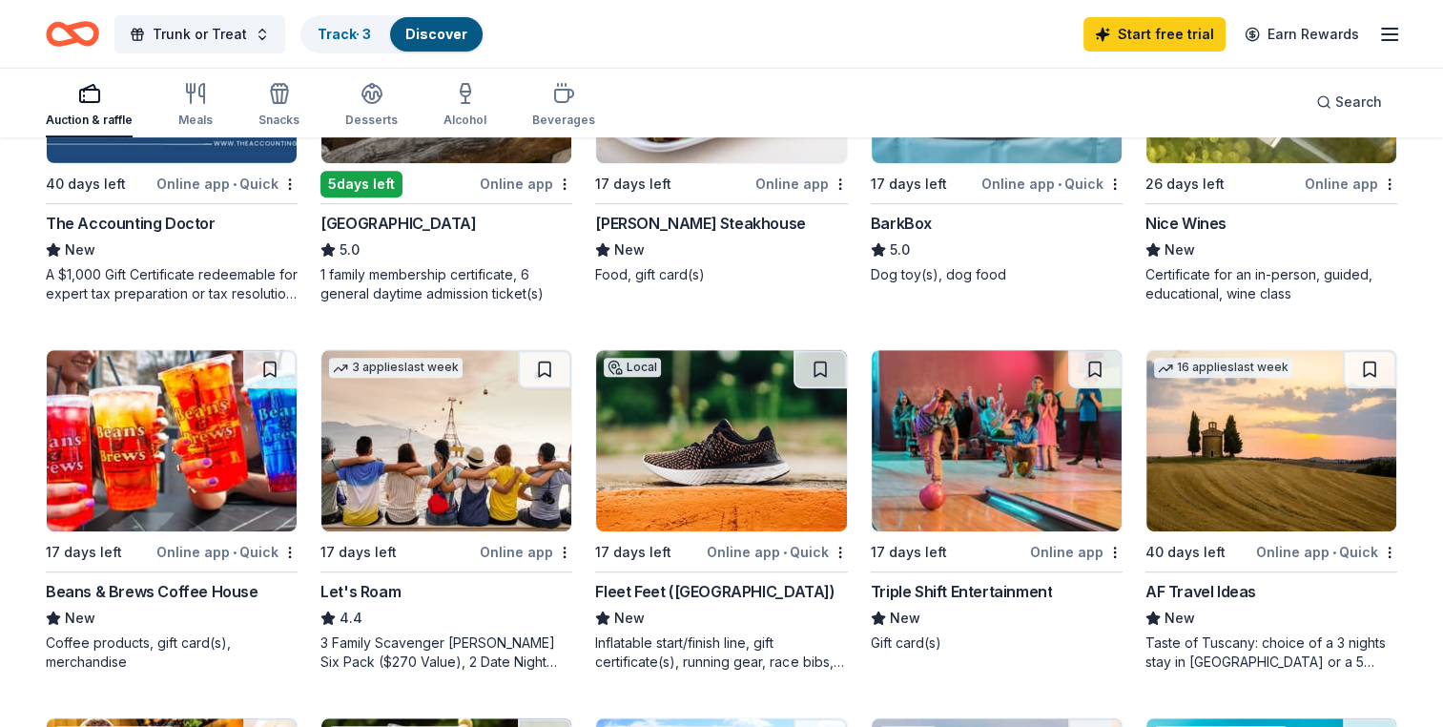
click at [233, 455] on img at bounding box center [172, 440] width 250 height 181
click at [719, 426] on img at bounding box center [721, 440] width 250 height 181
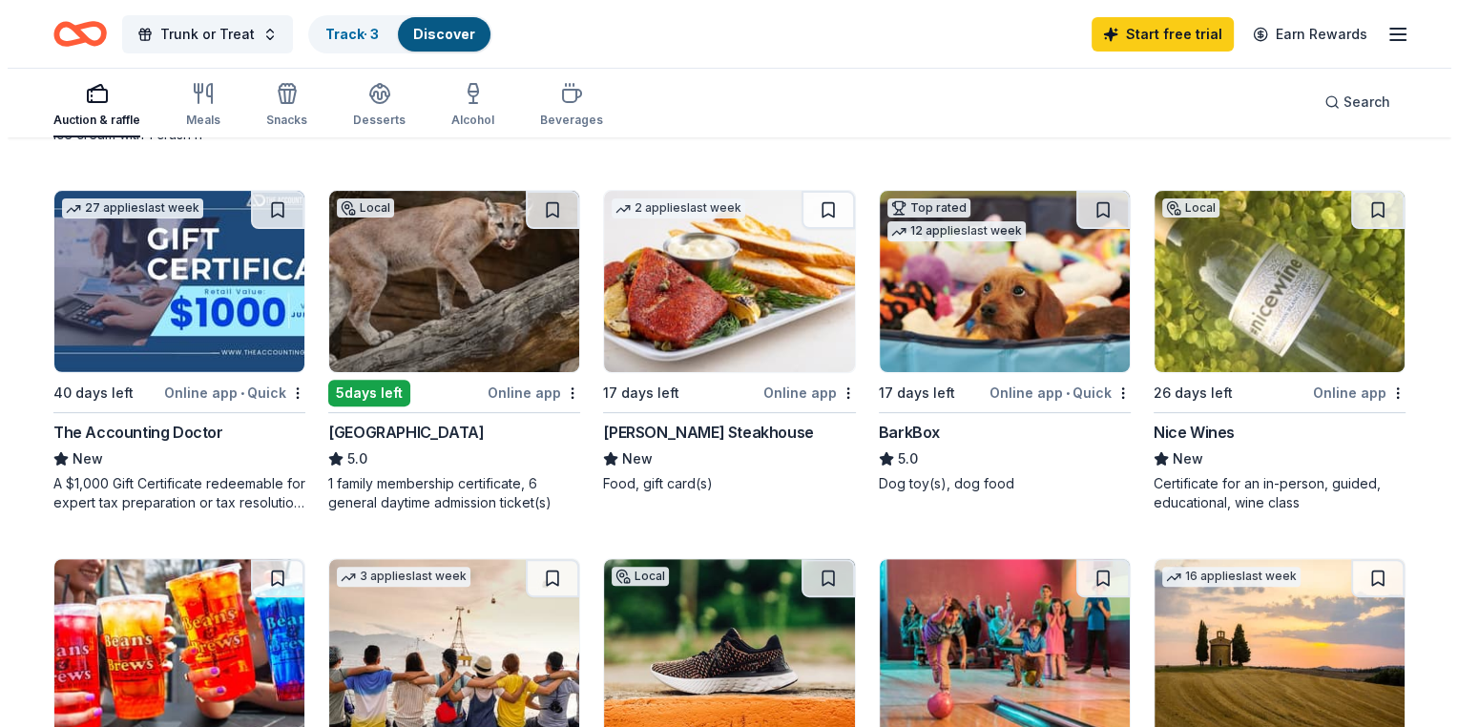
scroll to position [523, 0]
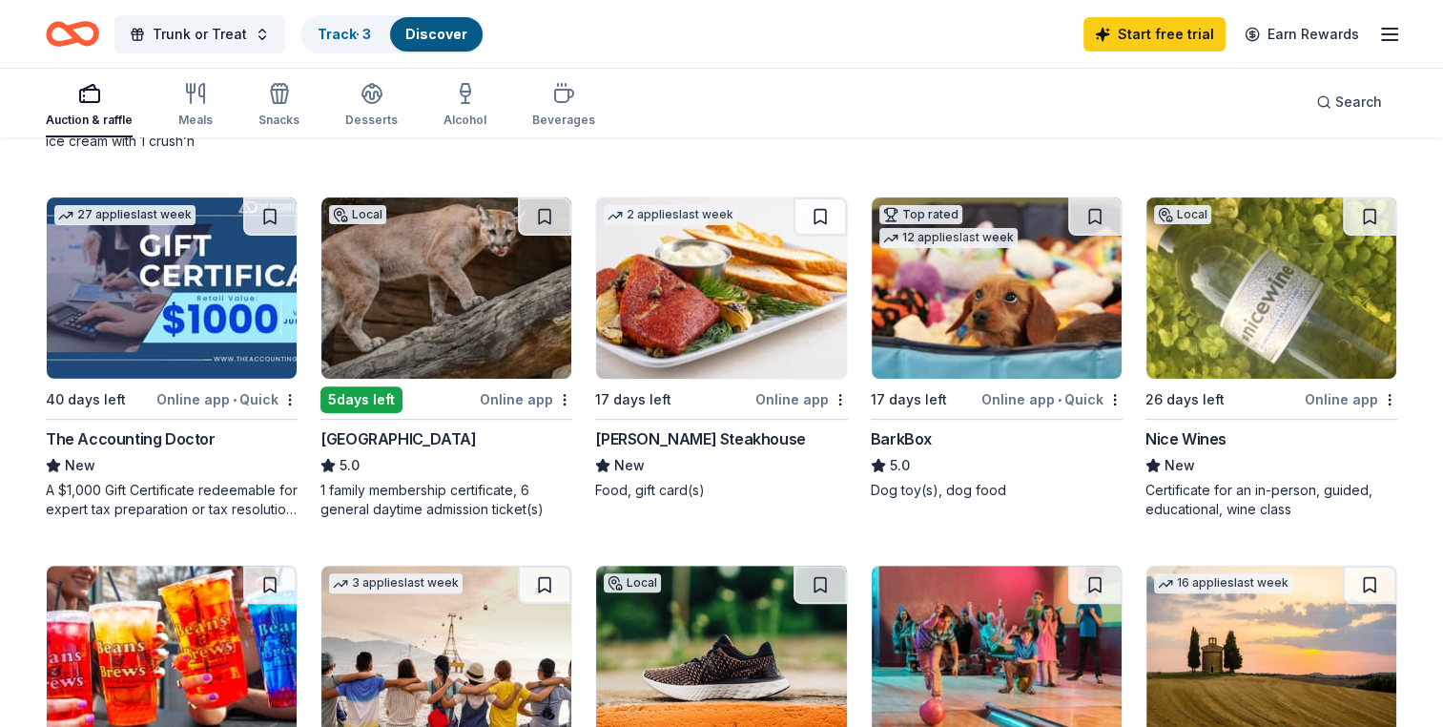
click at [1008, 298] on img at bounding box center [997, 287] width 250 height 181
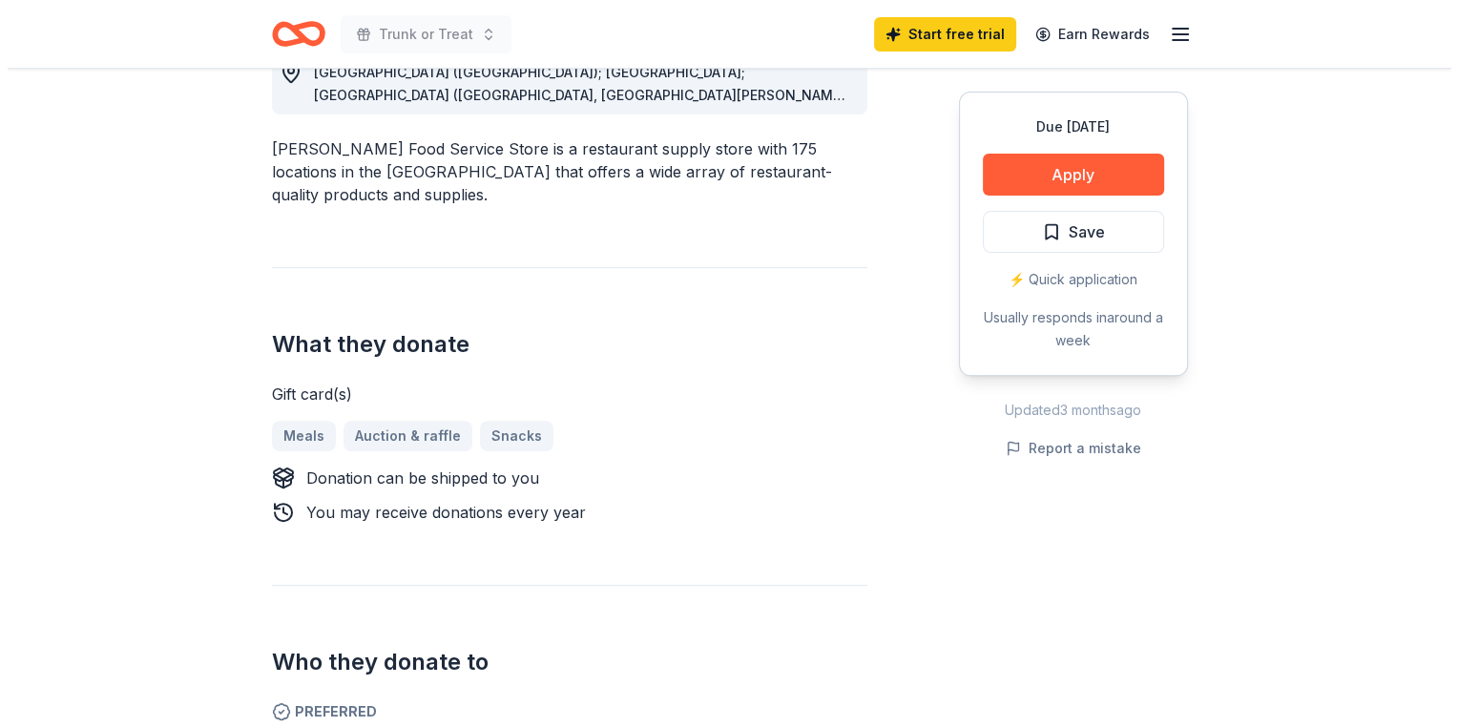
scroll to position [522, 0]
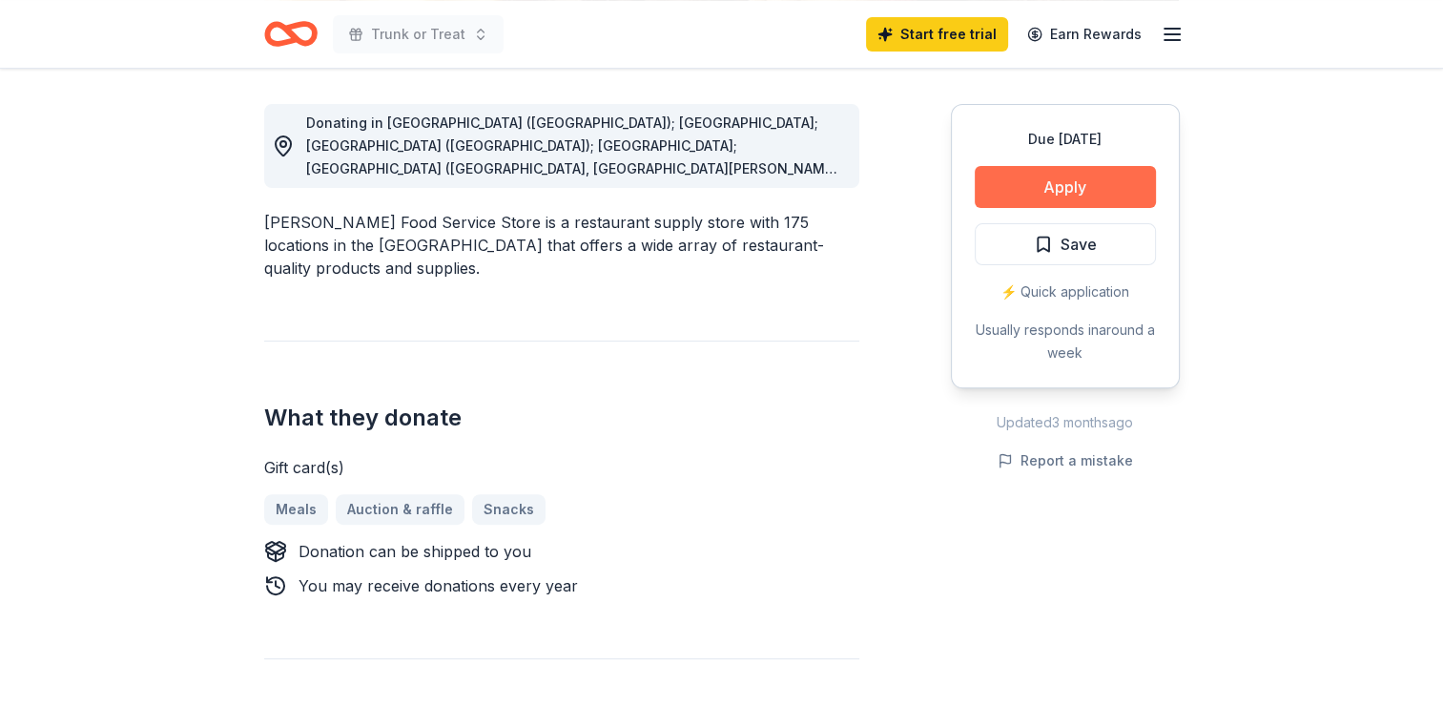
click at [1117, 195] on button "Apply" at bounding box center [1065, 187] width 181 height 42
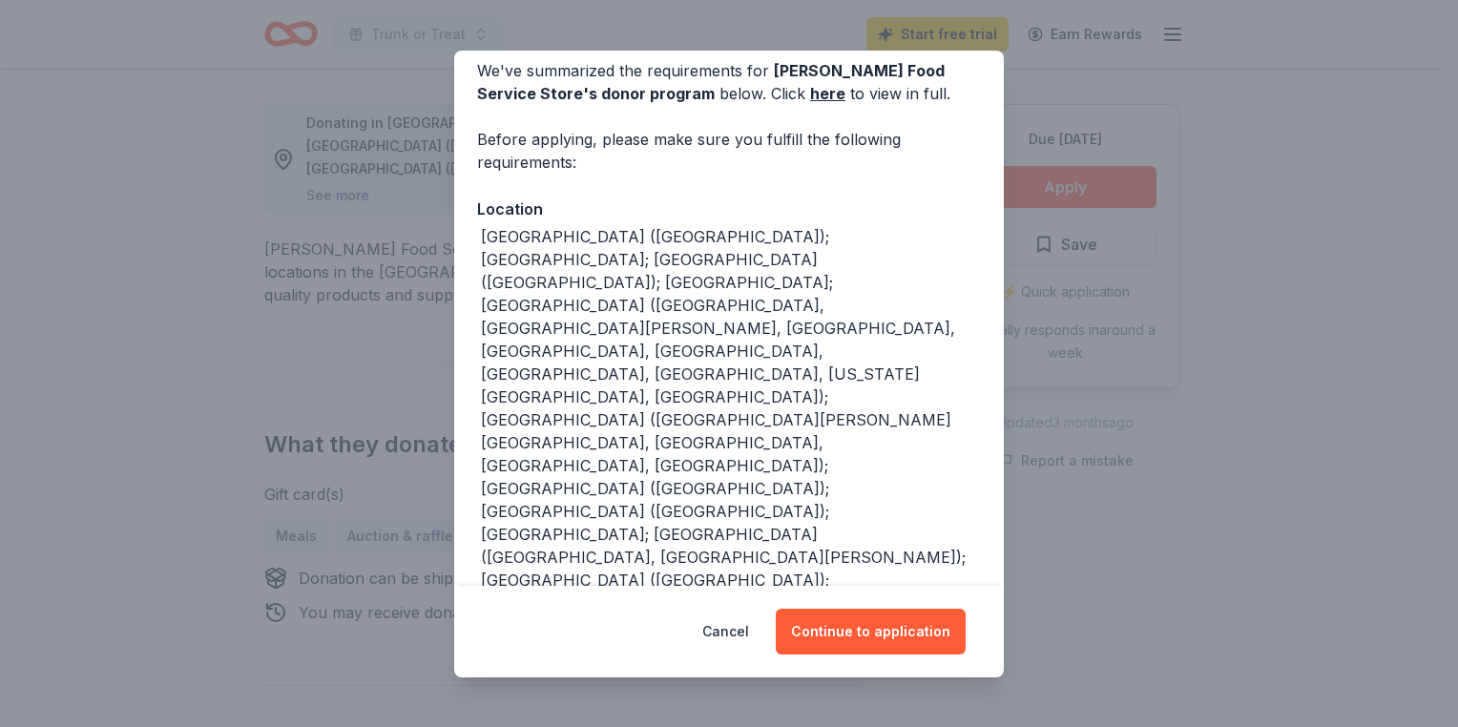
scroll to position [89, 0]
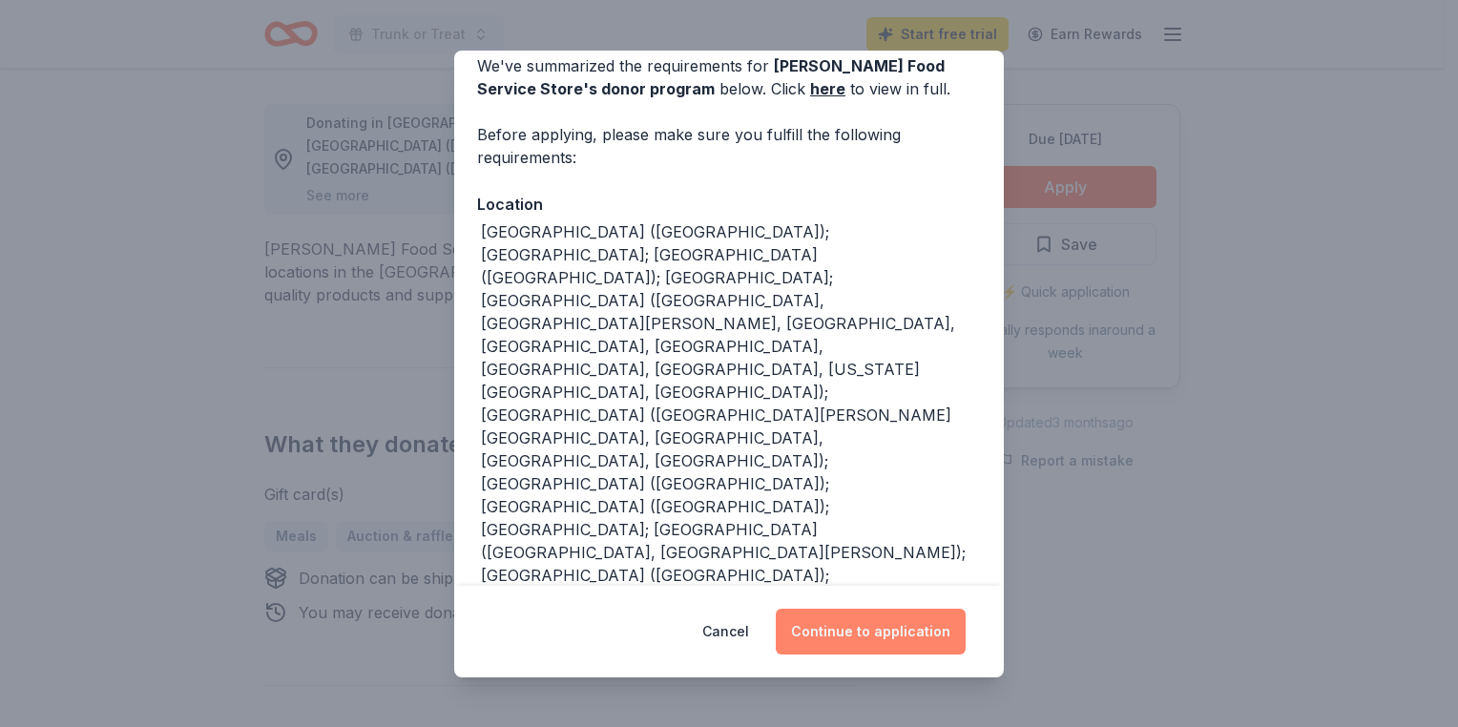
click at [873, 631] on button "Continue to application" at bounding box center [870, 632] width 190 height 46
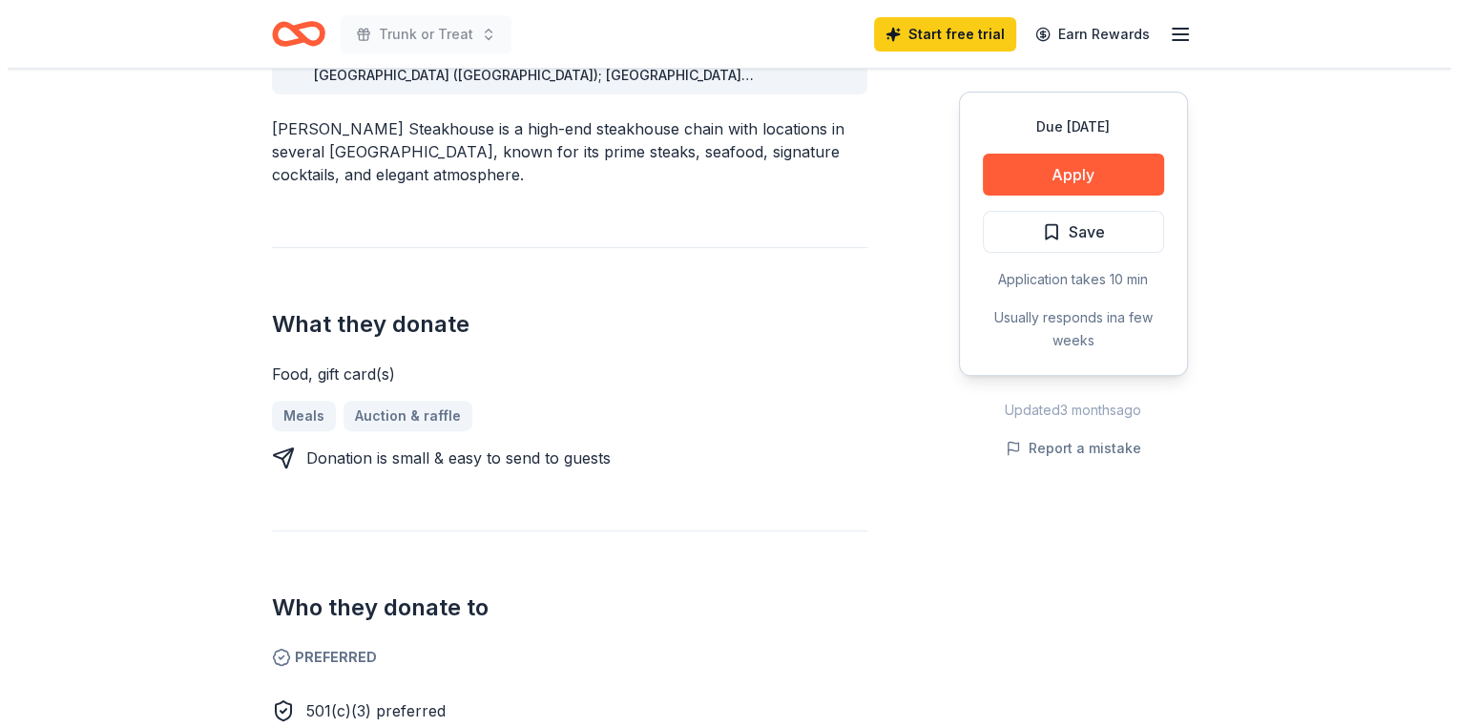
scroll to position [612, 0]
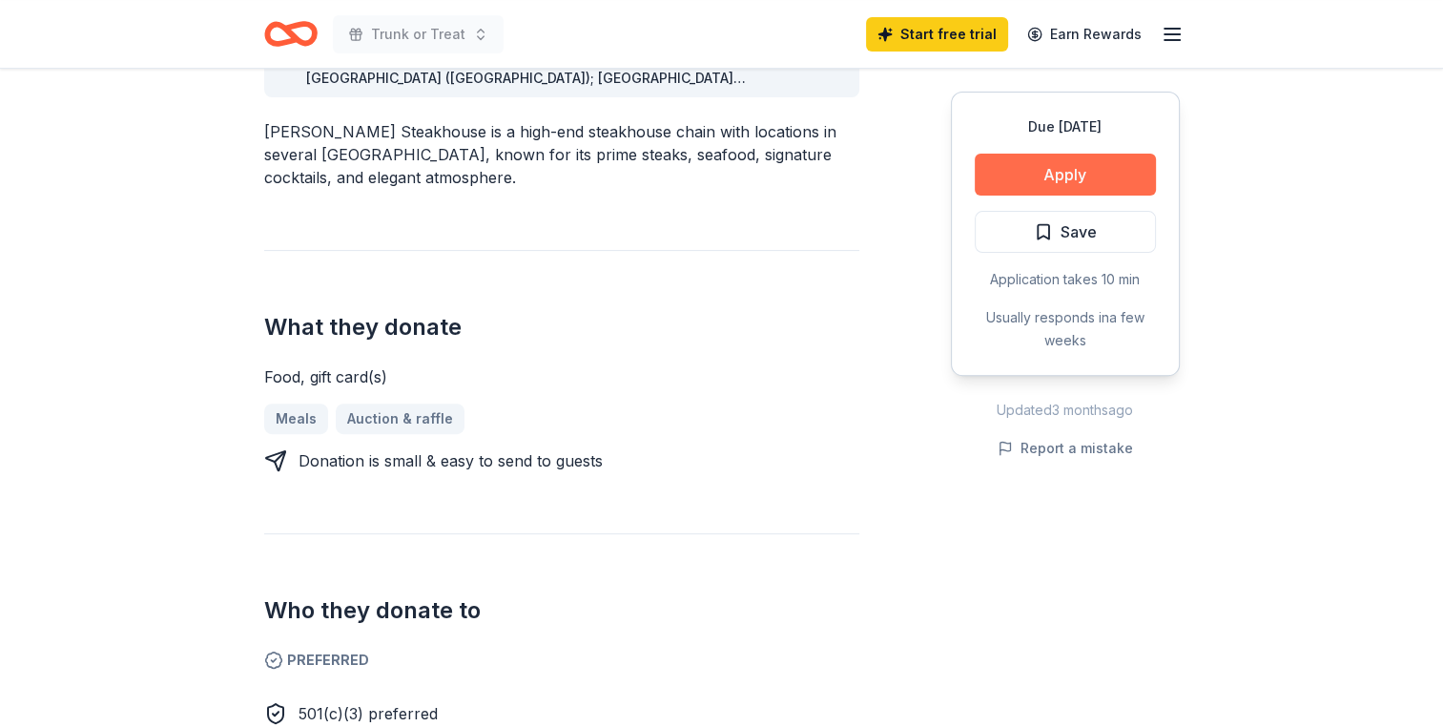
click at [1017, 169] on button "Apply" at bounding box center [1065, 175] width 181 height 42
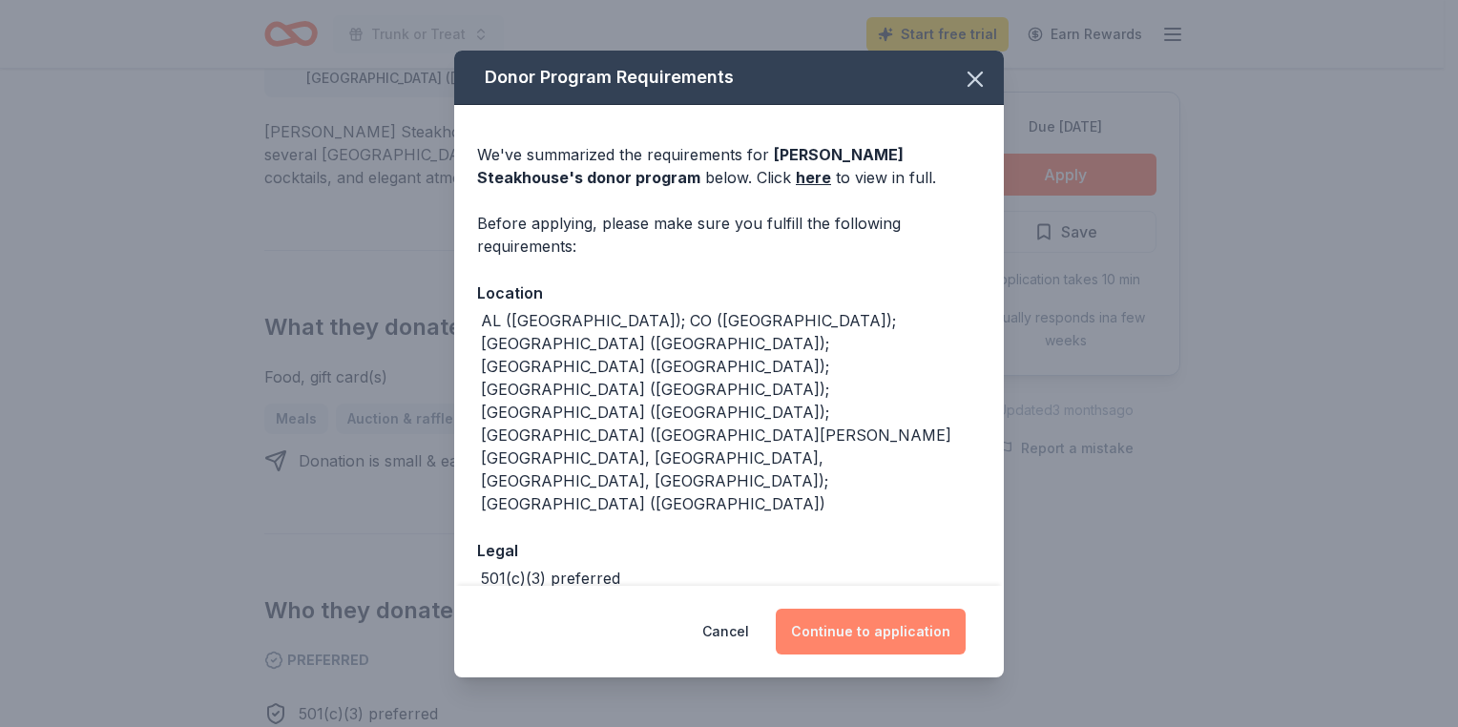
click at [890, 616] on button "Continue to application" at bounding box center [870, 632] width 190 height 46
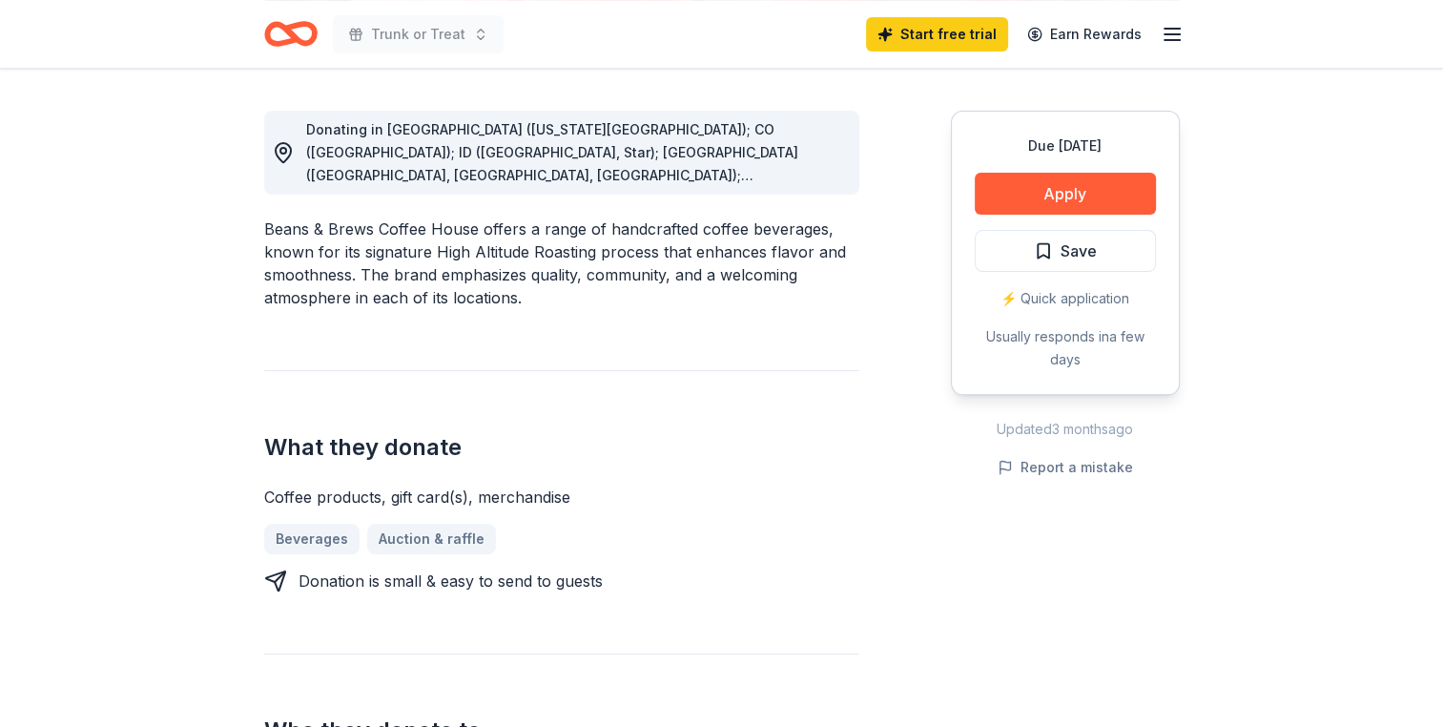
scroll to position [505, 0]
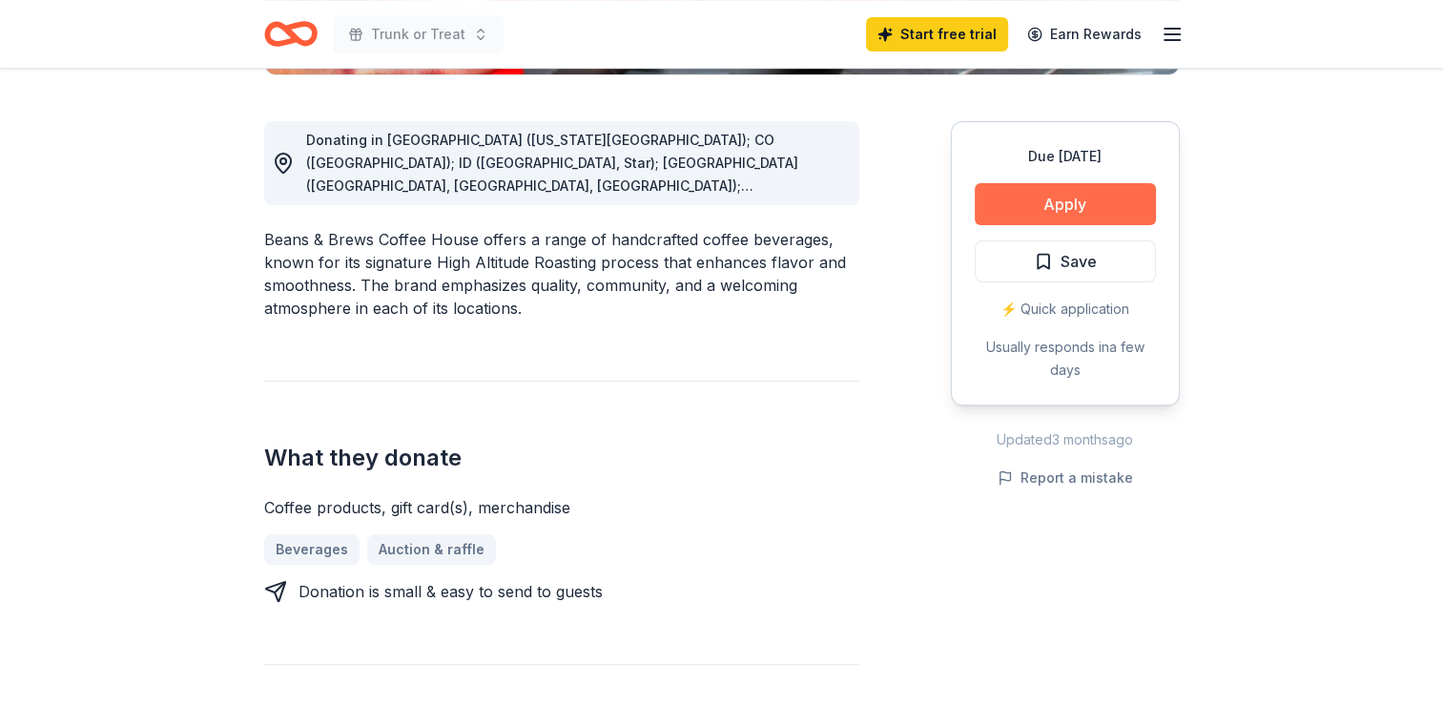
click at [1110, 202] on button "Apply" at bounding box center [1065, 204] width 181 height 42
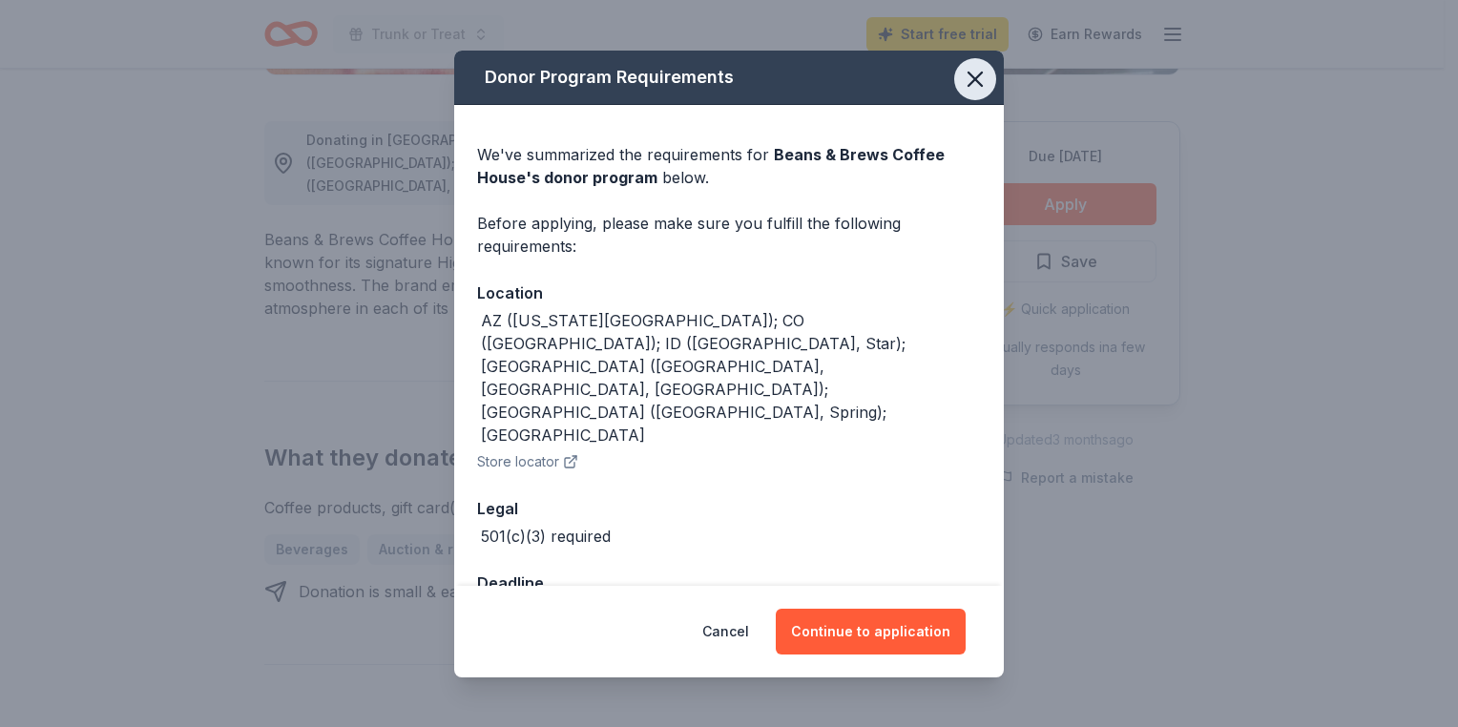
click at [965, 93] on icon "button" at bounding box center [974, 79] width 27 height 27
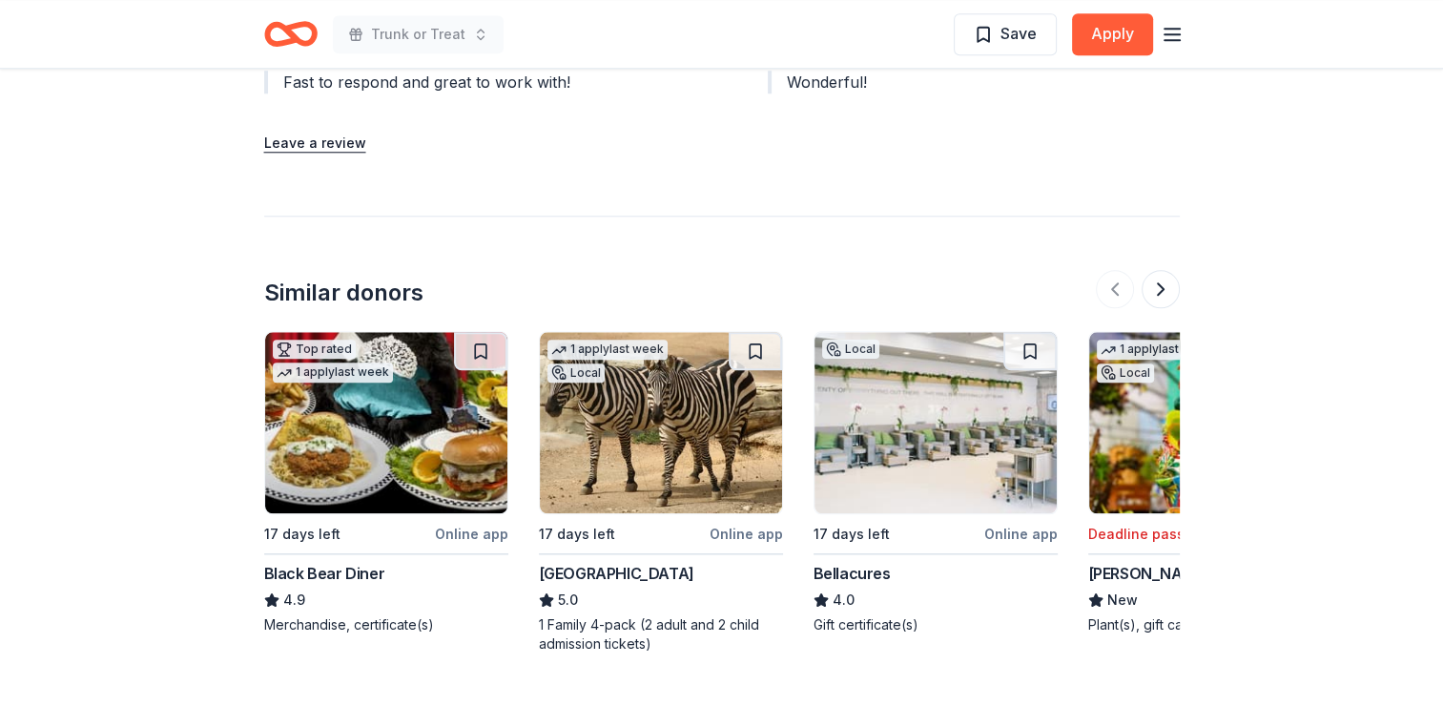
scroll to position [1866, 0]
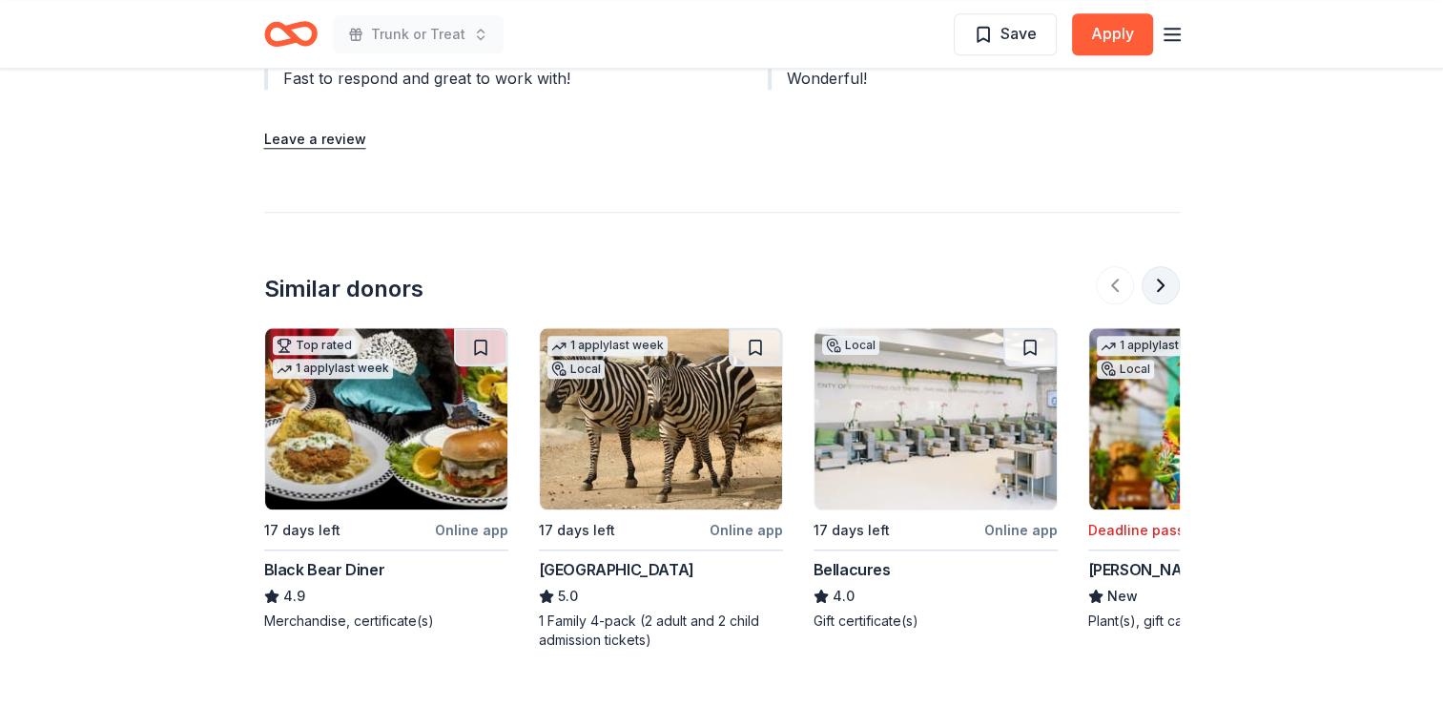
click at [1166, 266] on button at bounding box center [1161, 285] width 38 height 38
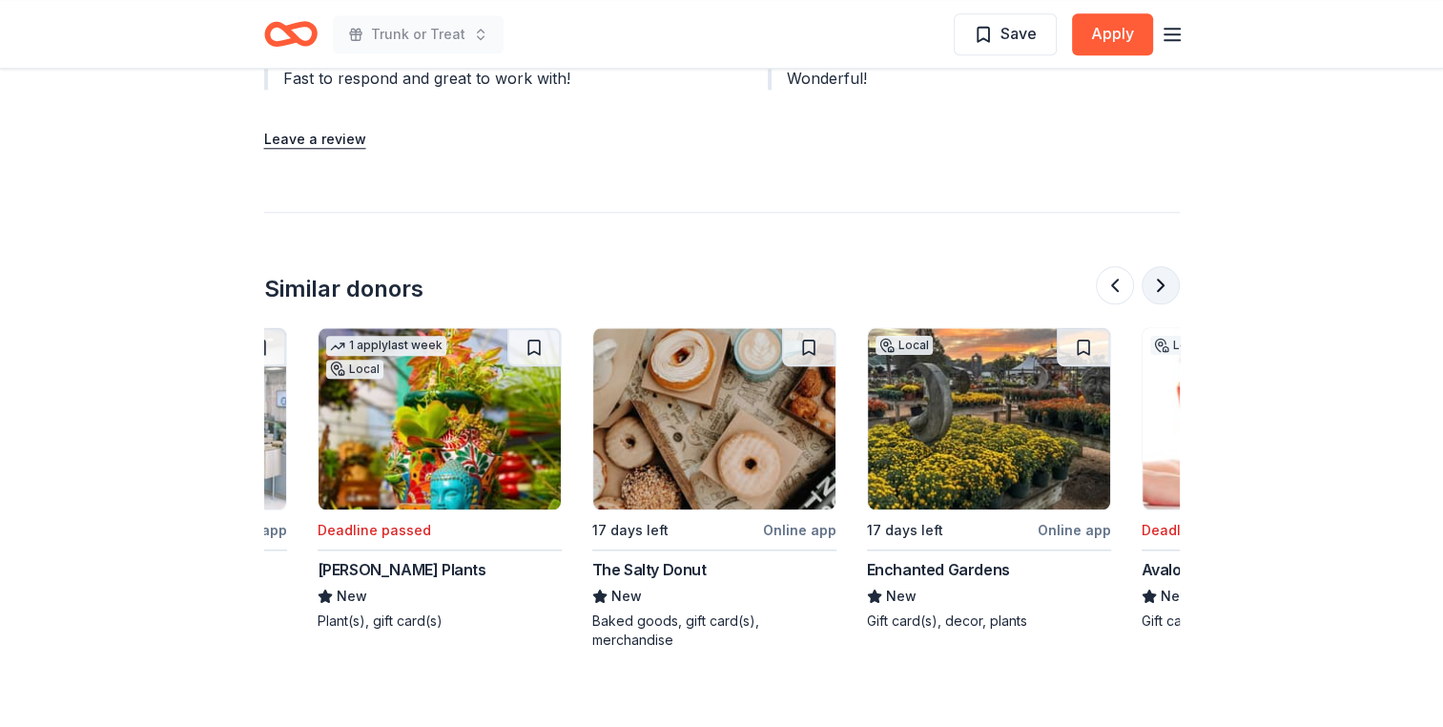
scroll to position [0, 824]
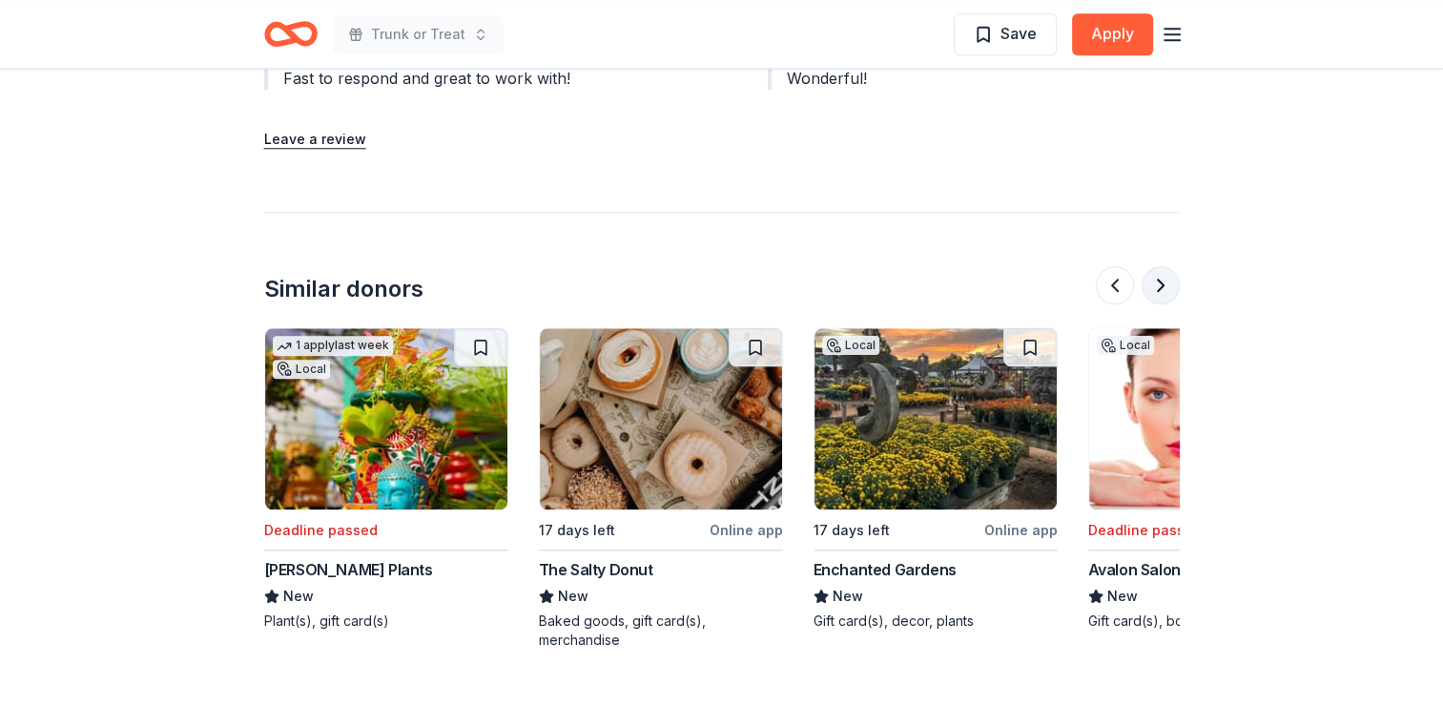
click at [1166, 266] on button at bounding box center [1161, 285] width 38 height 38
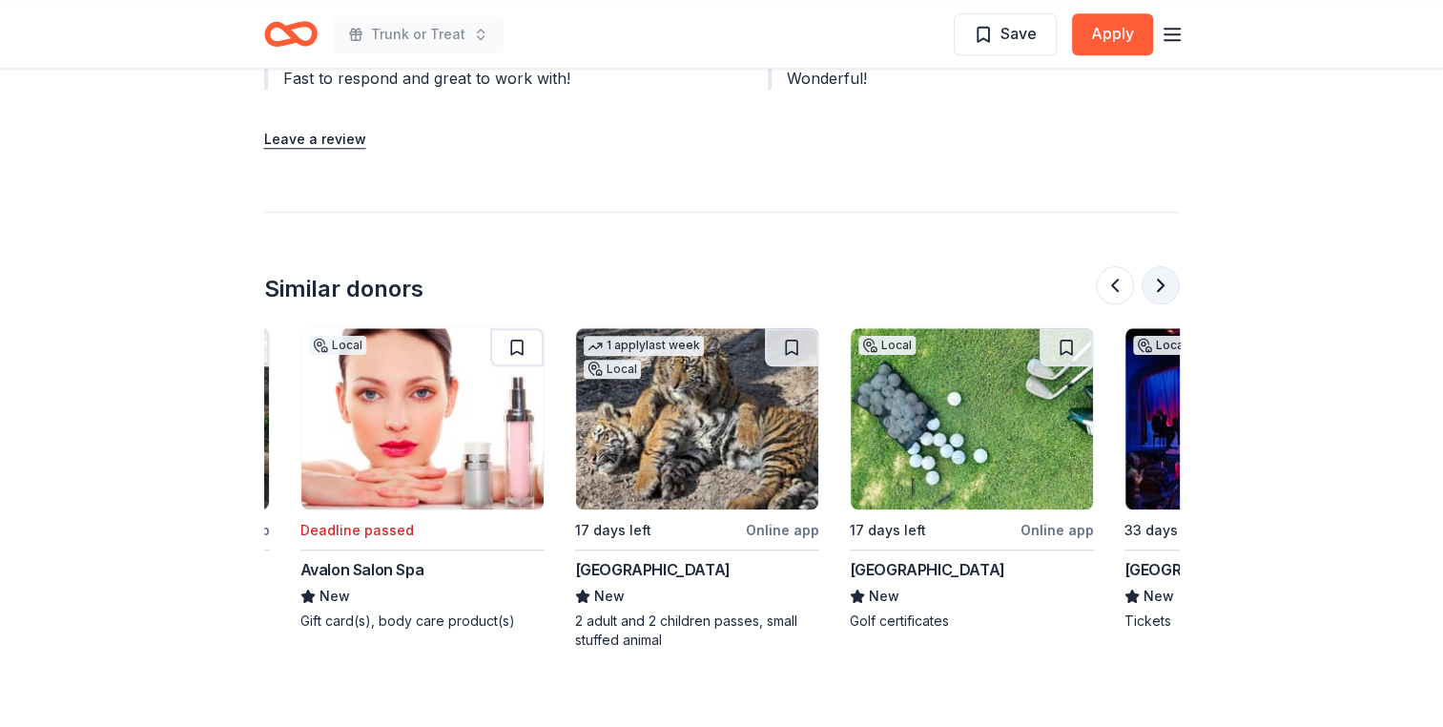
scroll to position [0, 1648]
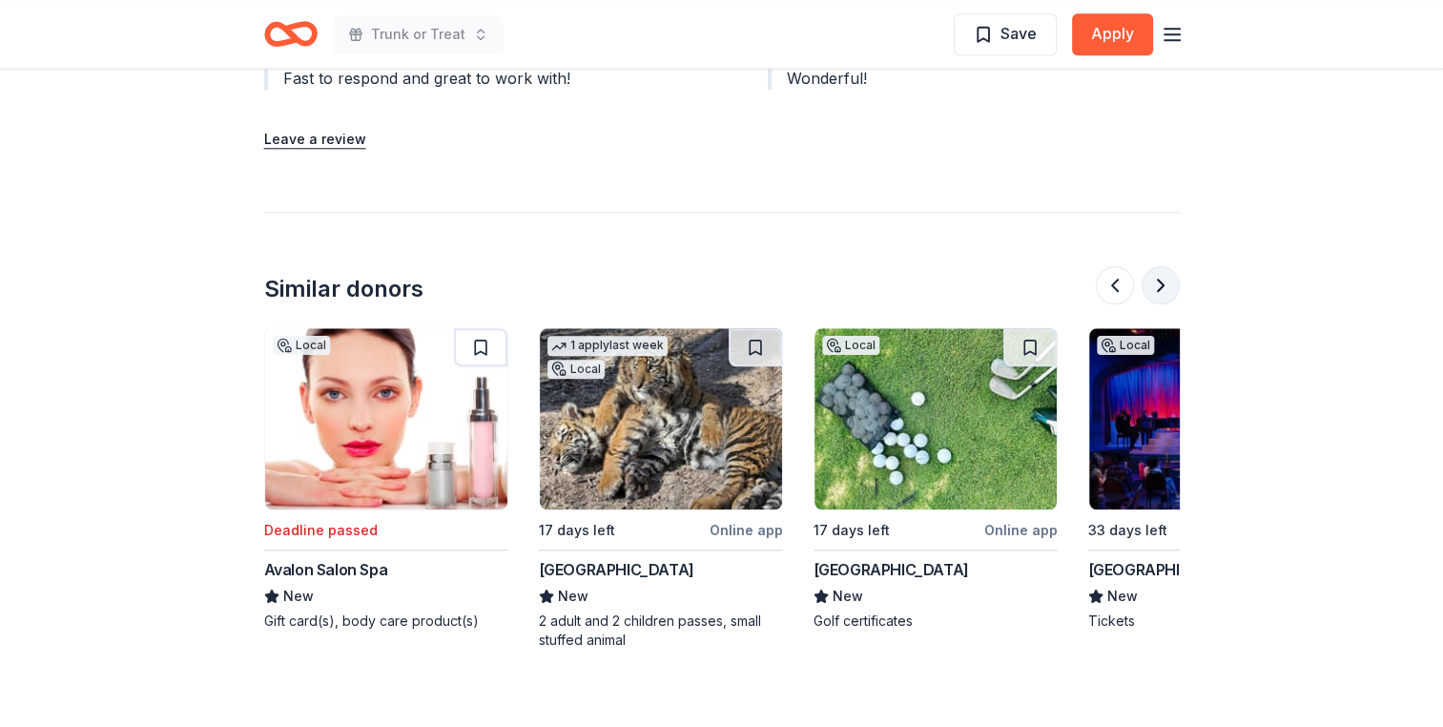
click at [1166, 266] on button at bounding box center [1161, 285] width 38 height 38
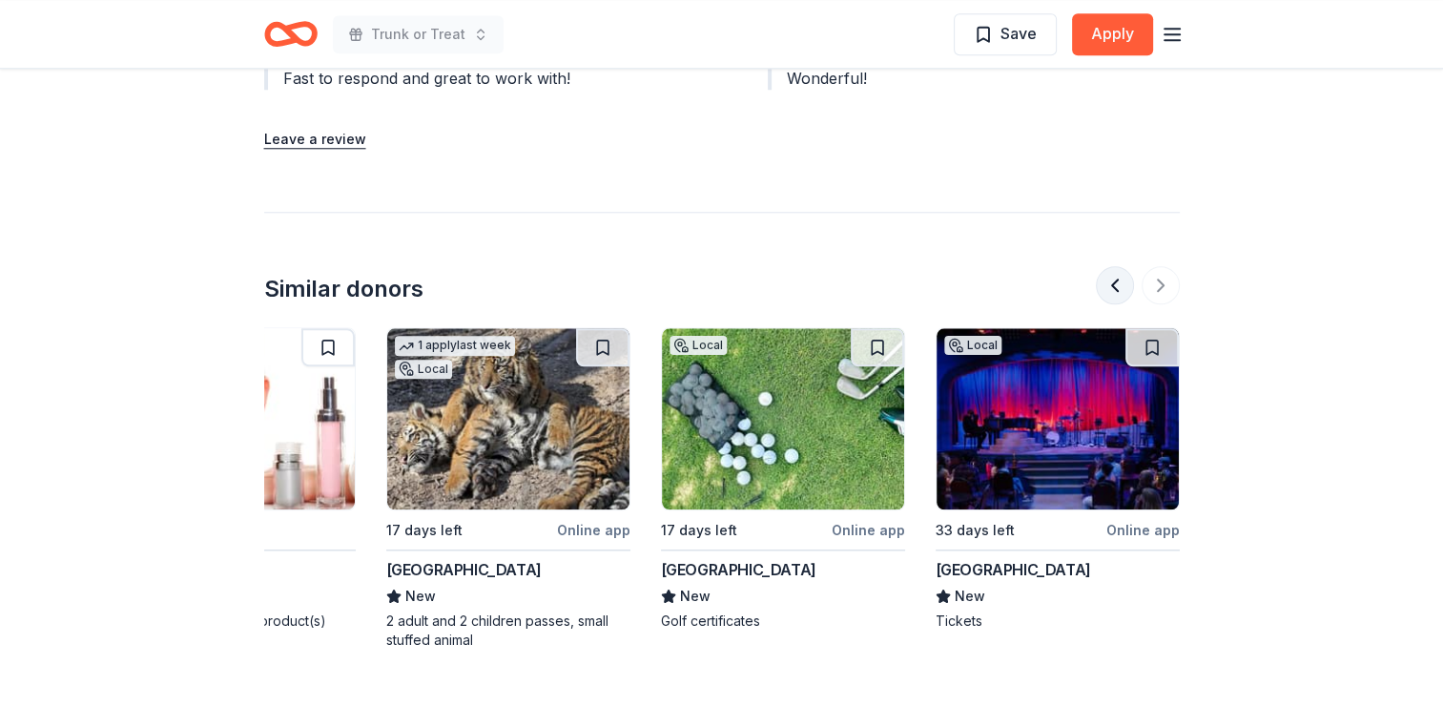
click at [1106, 266] on button at bounding box center [1115, 285] width 38 height 38
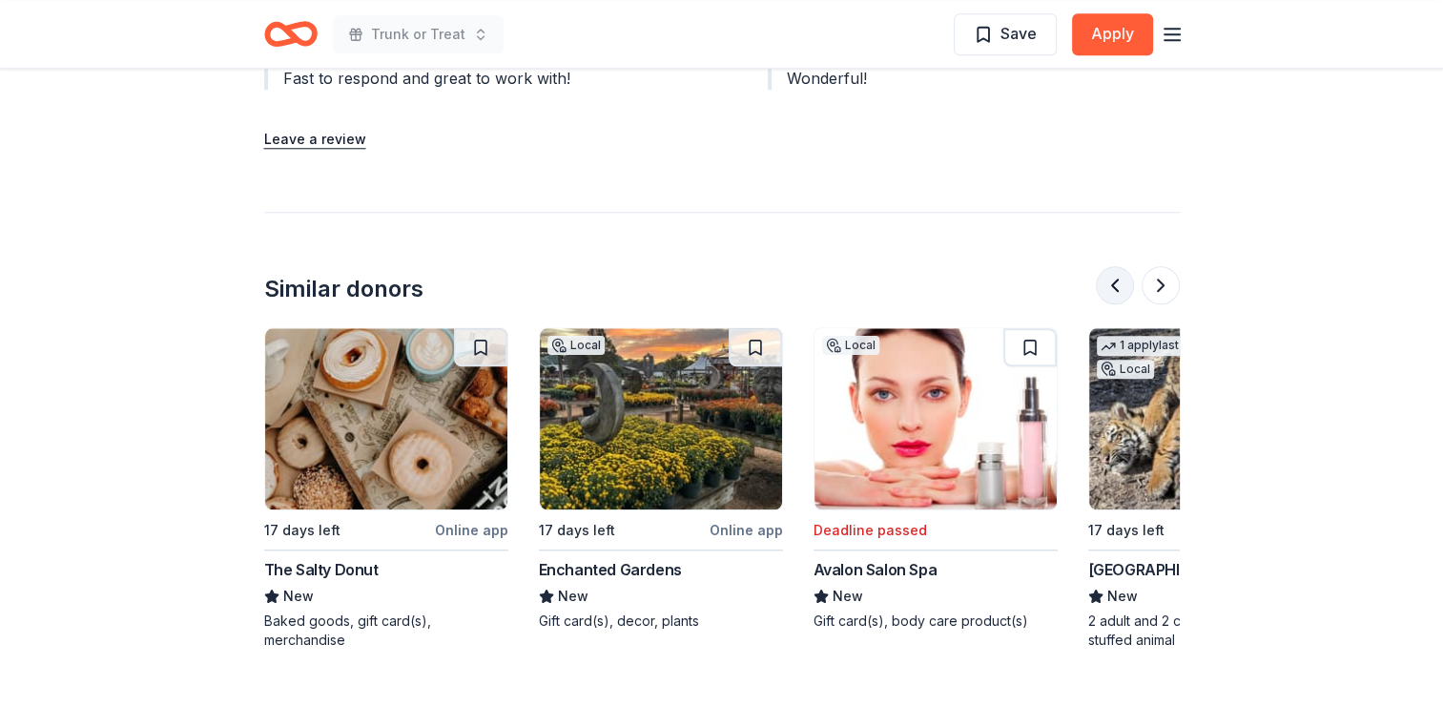
click at [1106, 266] on button at bounding box center [1115, 285] width 38 height 38
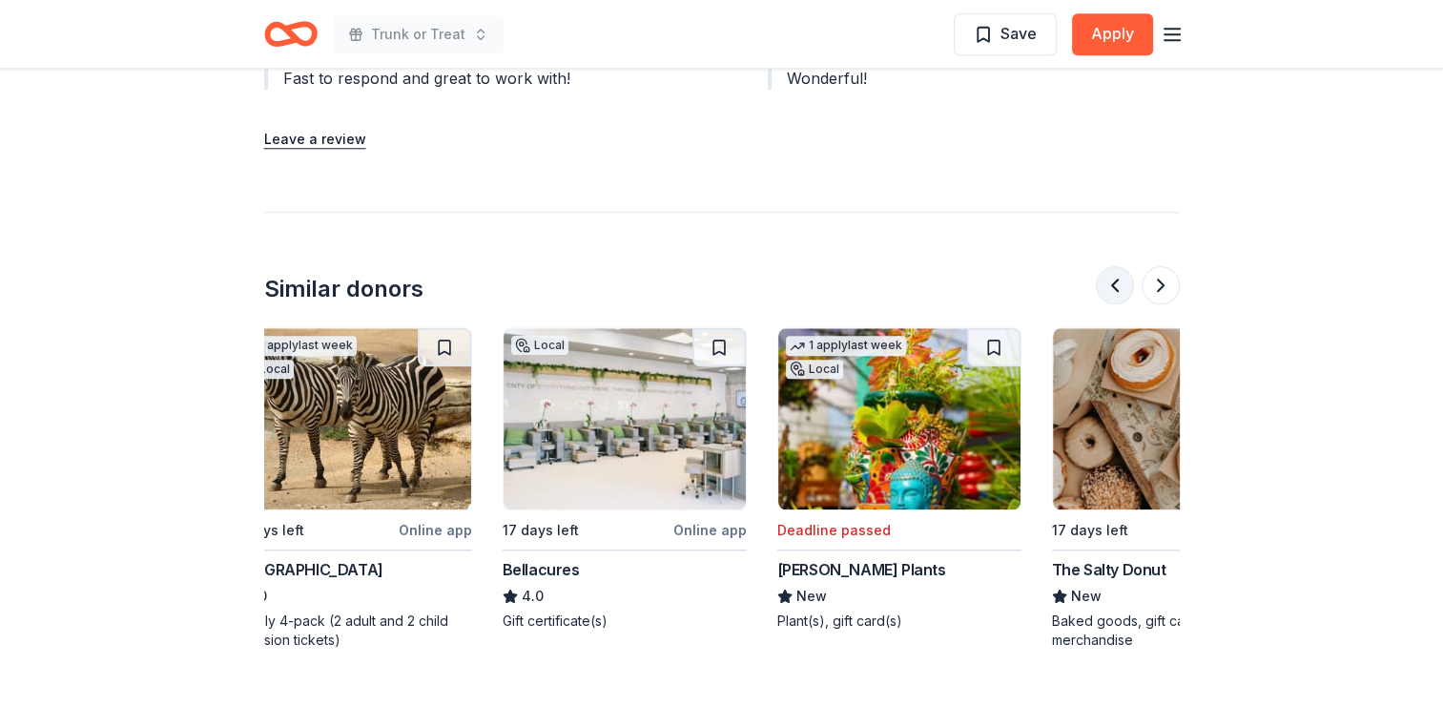
scroll to position [0, 275]
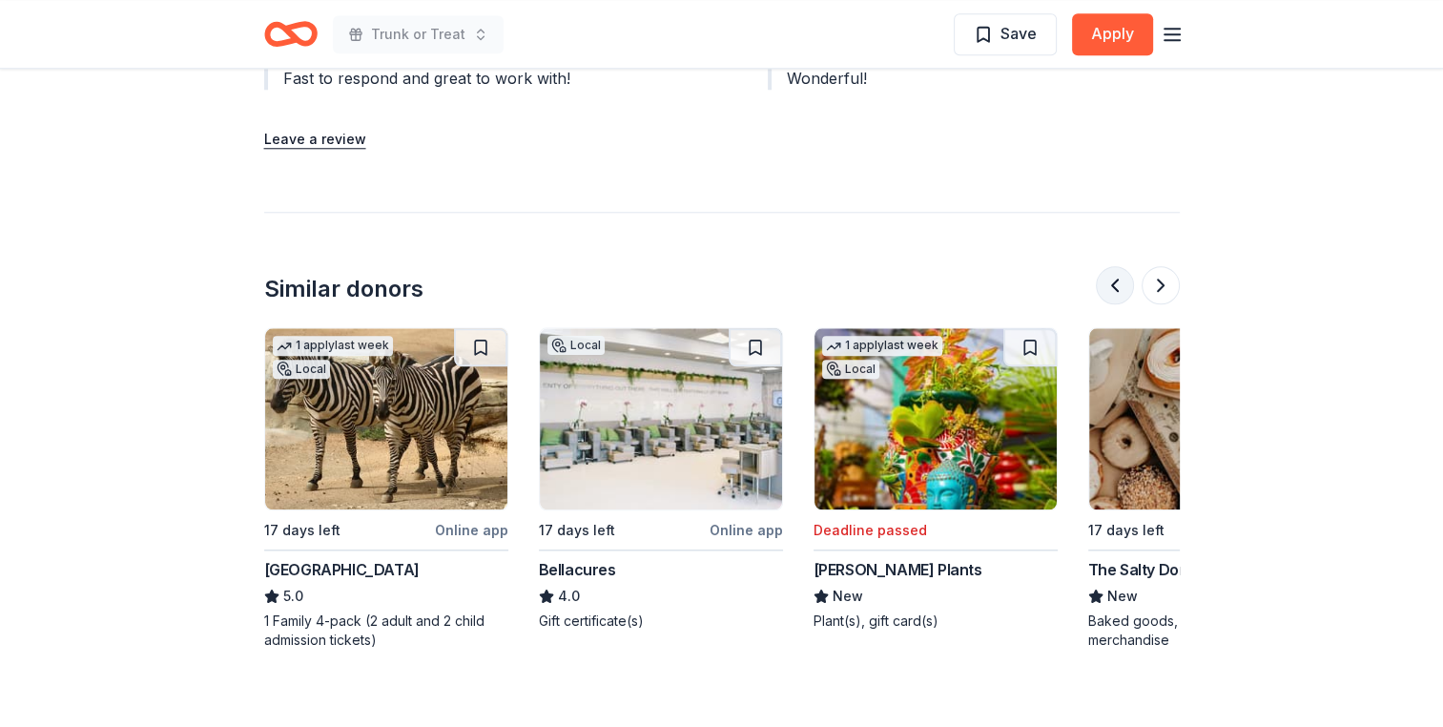
click at [1106, 266] on button at bounding box center [1115, 285] width 38 height 38
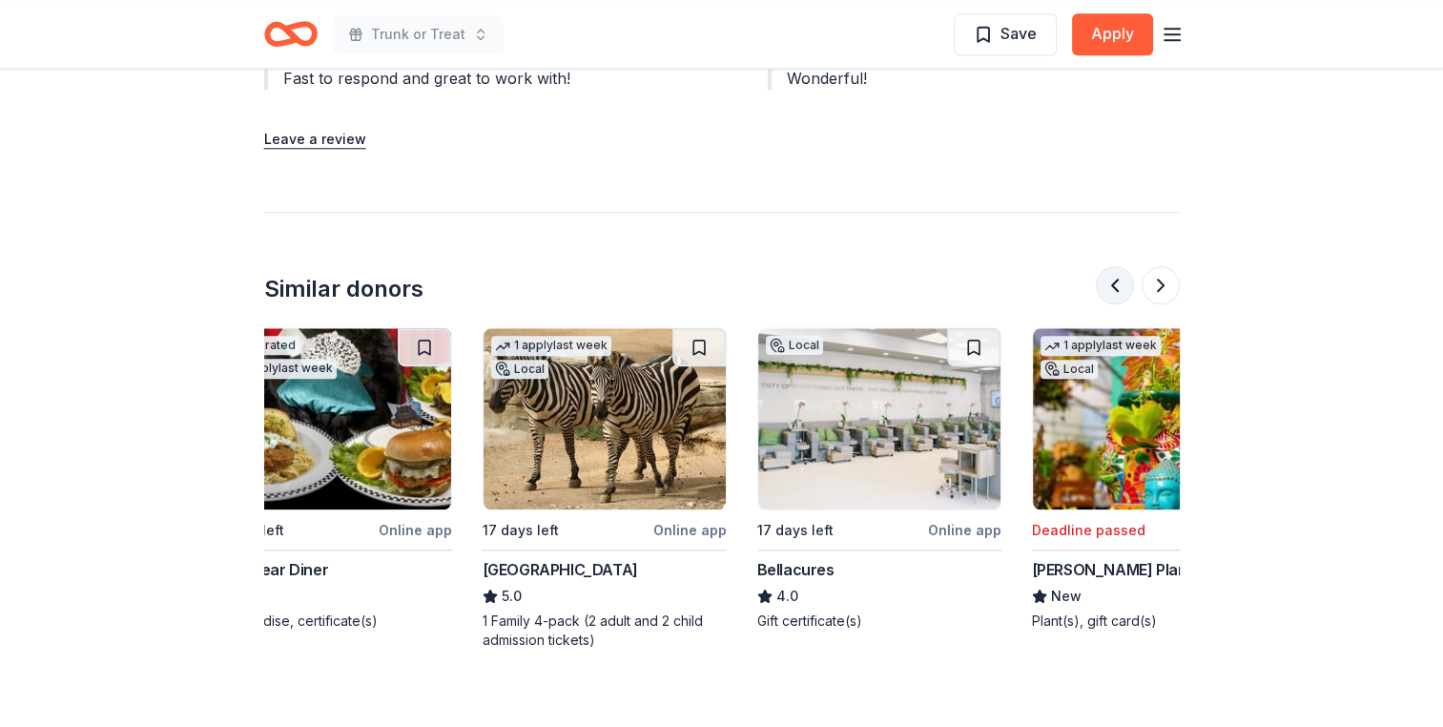
scroll to position [0, 0]
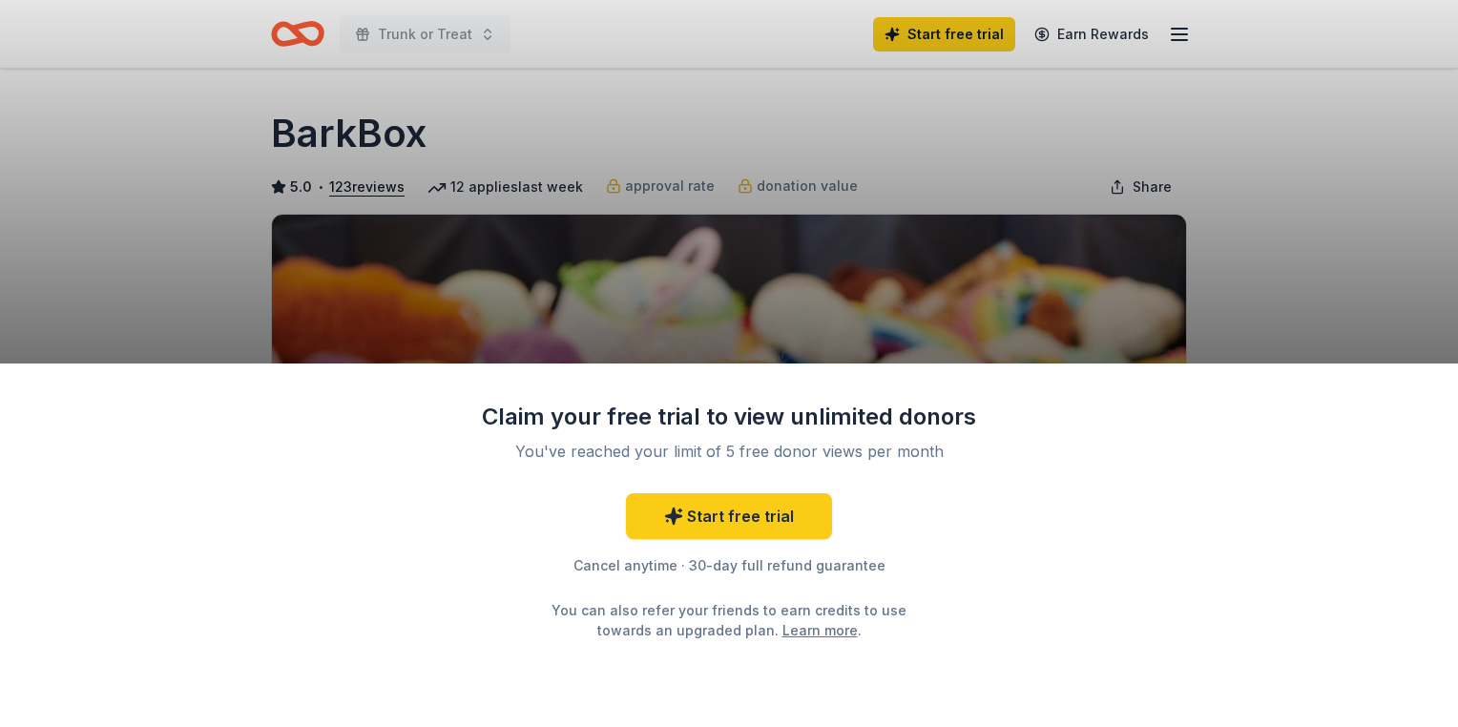
click at [1282, 277] on div "Claim your free trial to view unlimited donors You've reached your limit of 5 f…" at bounding box center [729, 363] width 1458 height 727
